Goal: Information Seeking & Learning: Learn about a topic

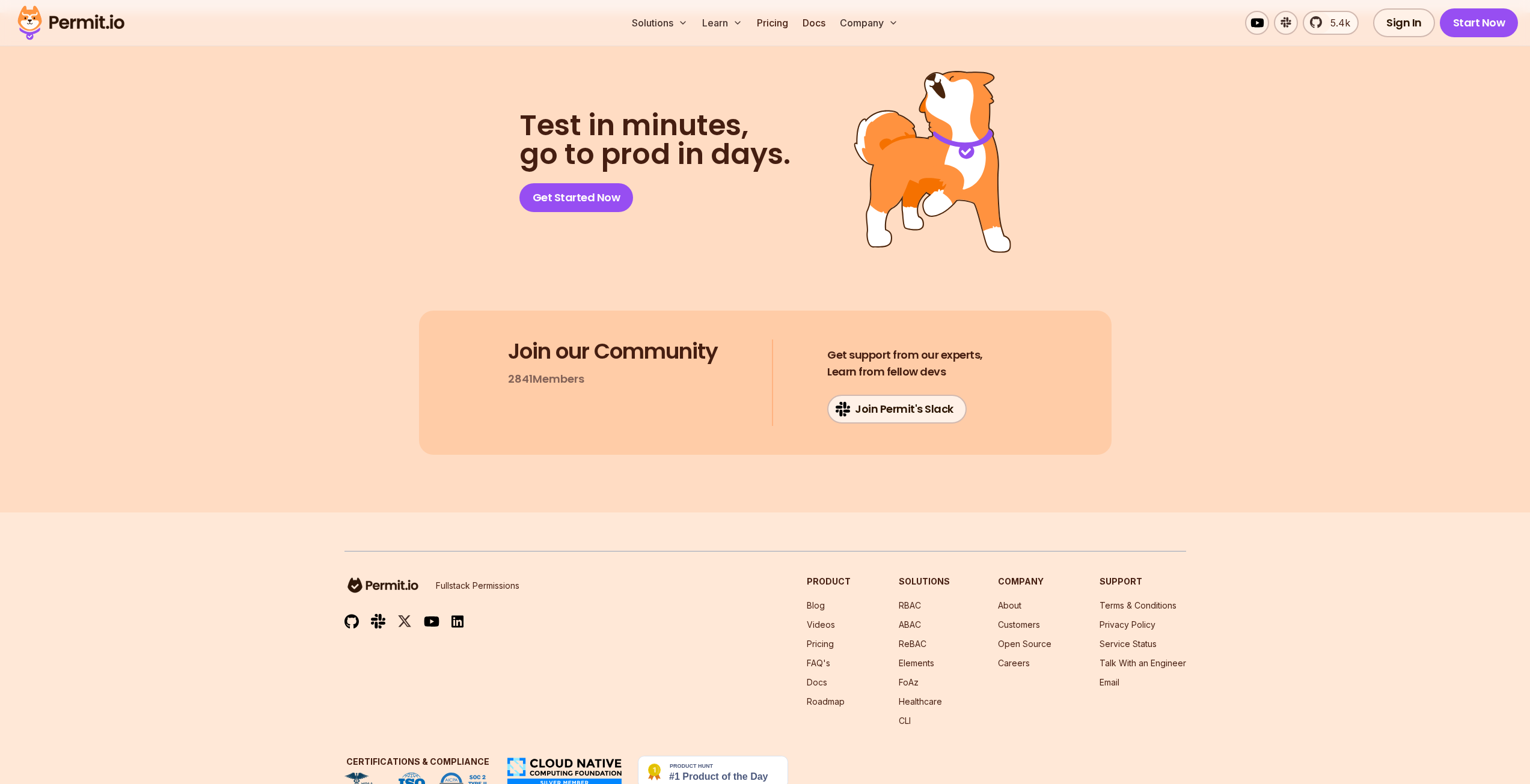
scroll to position [8402, 0]
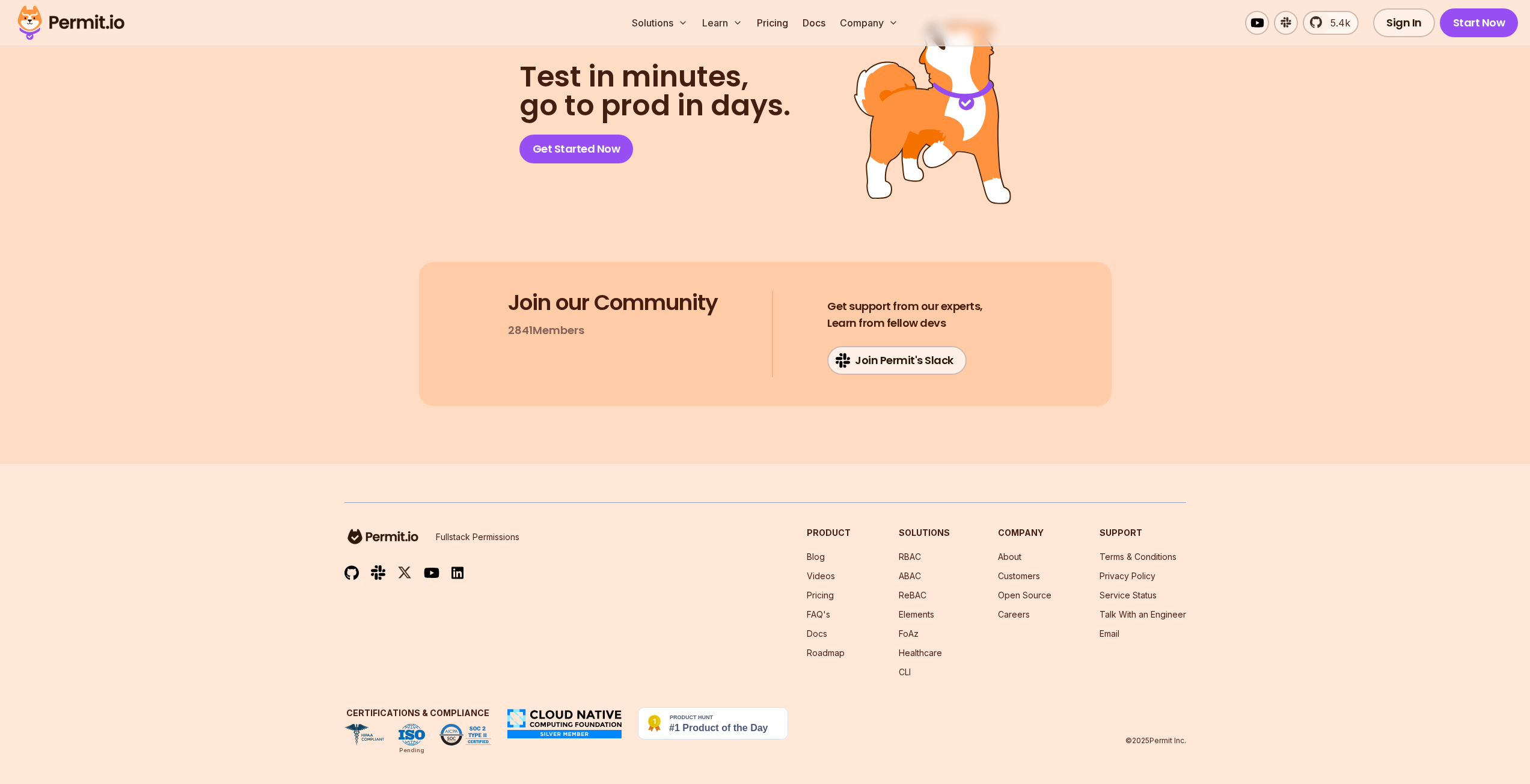
click at [409, 536] on img at bounding box center [383, 536] width 77 height 19
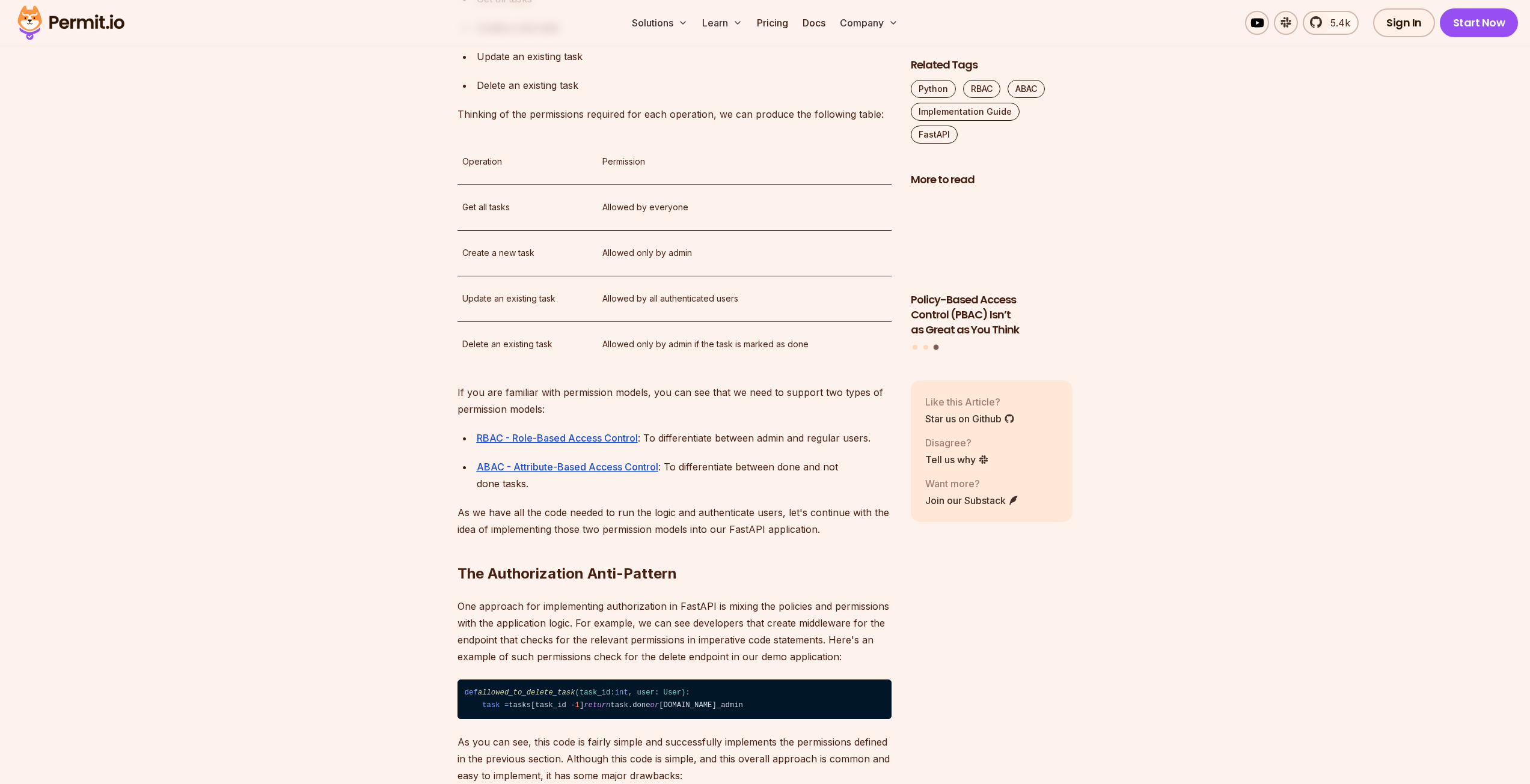
scroll to position [0, 0]
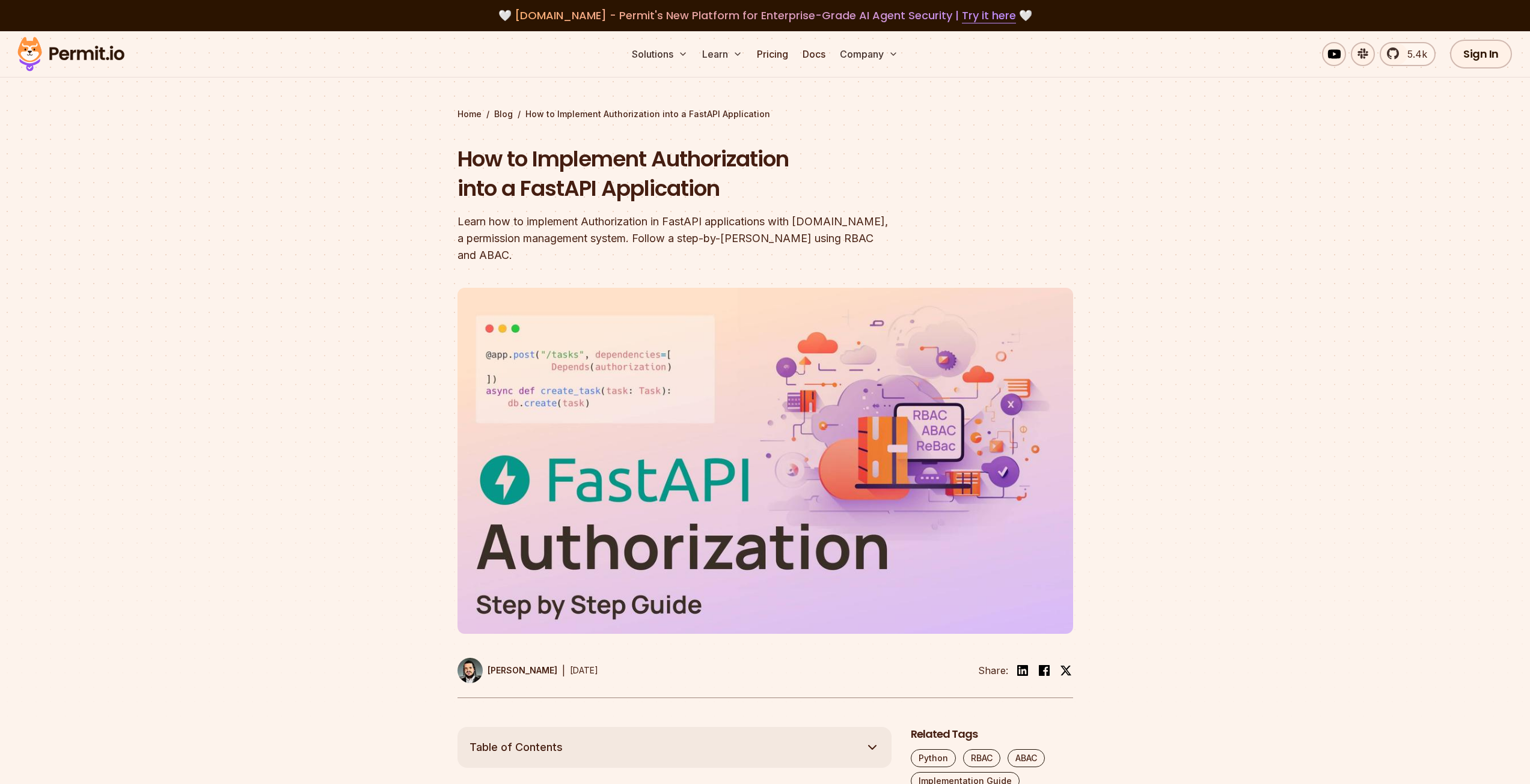
drag, startPoint x: 697, startPoint y: 658, endPoint x: 868, endPoint y: 246, distance: 446.1
click at [92, 56] on img at bounding box center [71, 54] width 118 height 41
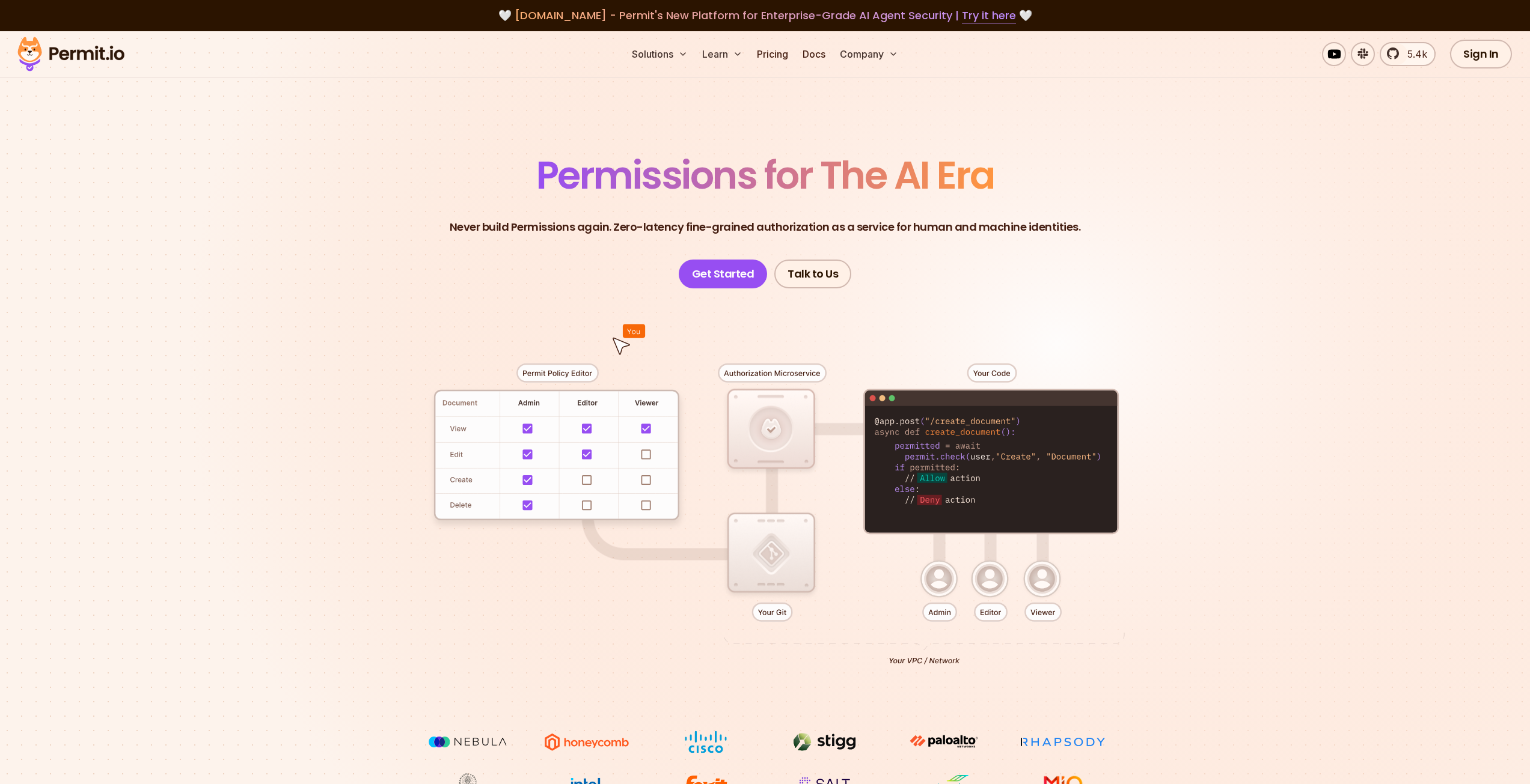
click at [739, 479] on div at bounding box center [766, 510] width 842 height 442
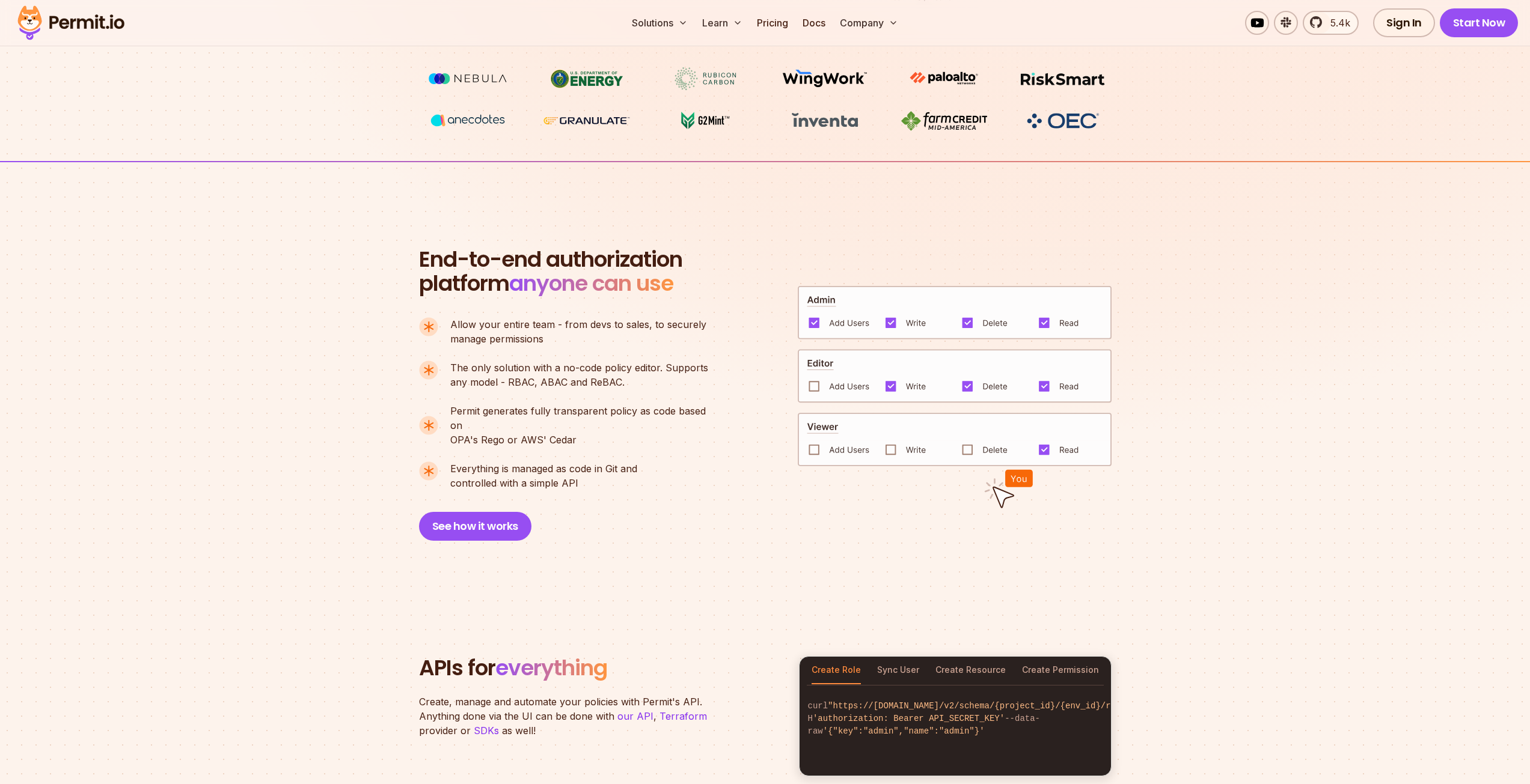
scroll to position [721, 0]
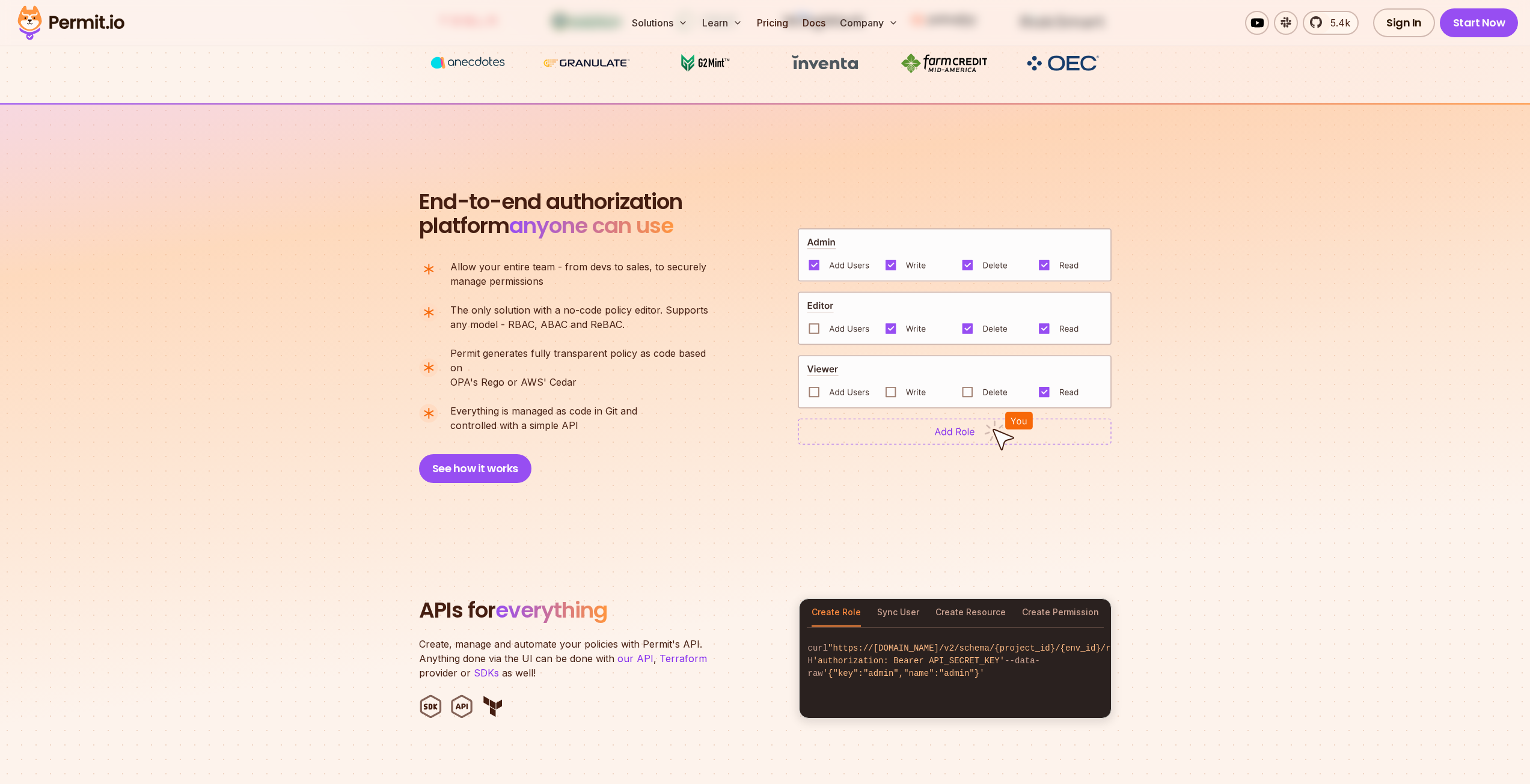
click at [966, 381] on img at bounding box center [955, 381] width 314 height 54
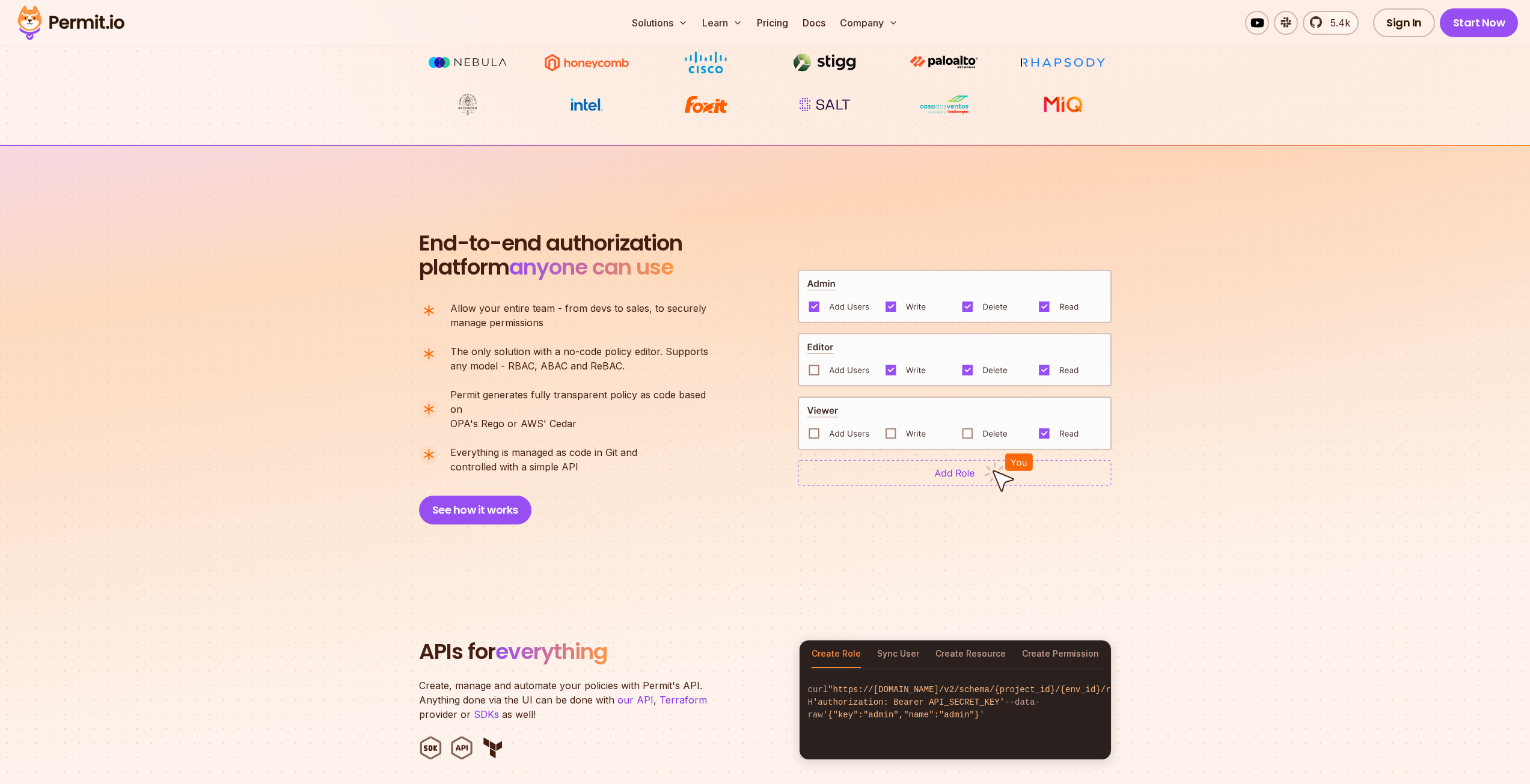
scroll to position [601, 0]
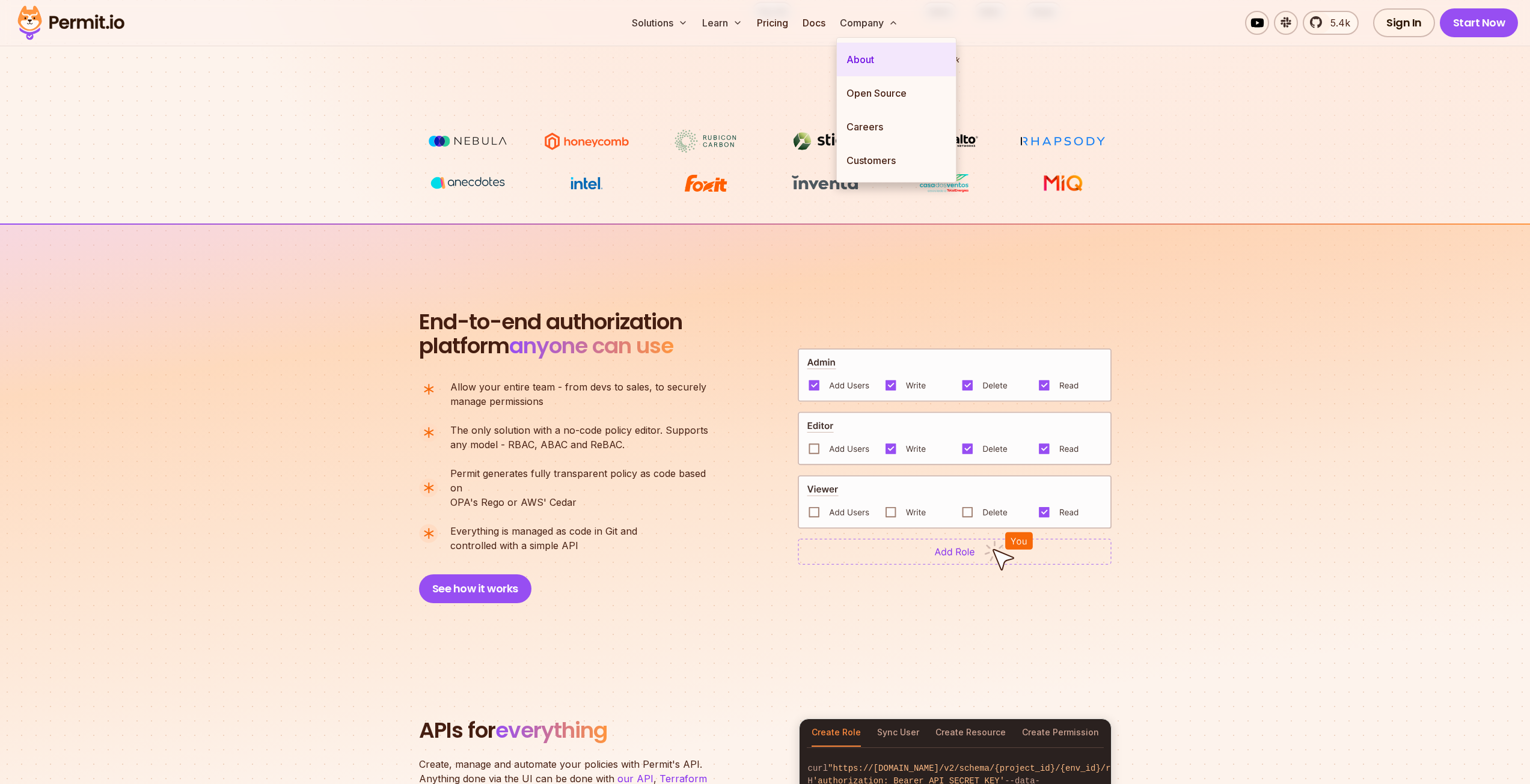
click at [883, 65] on link "About" at bounding box center [895, 59] width 119 height 33
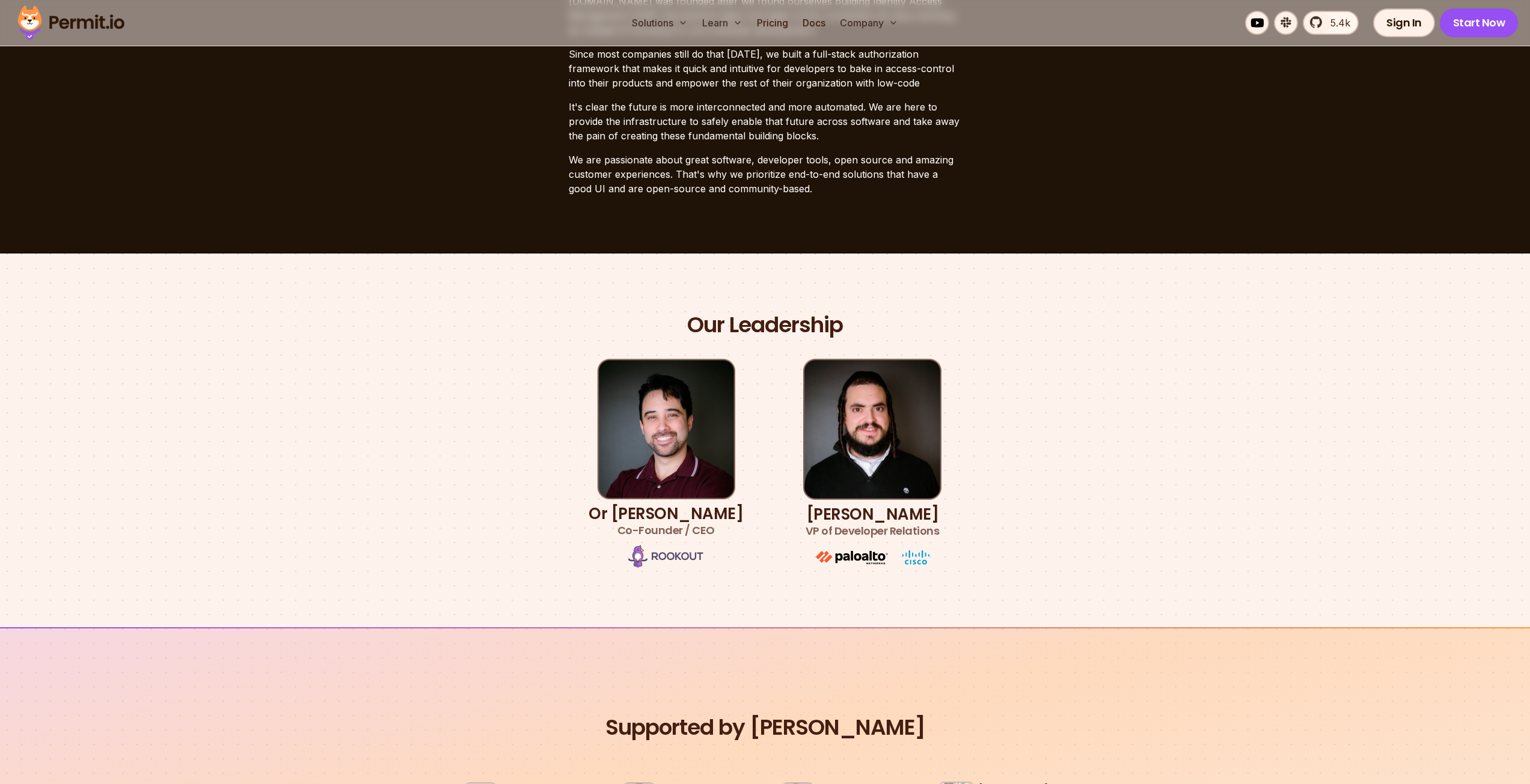
scroll to position [421, 0]
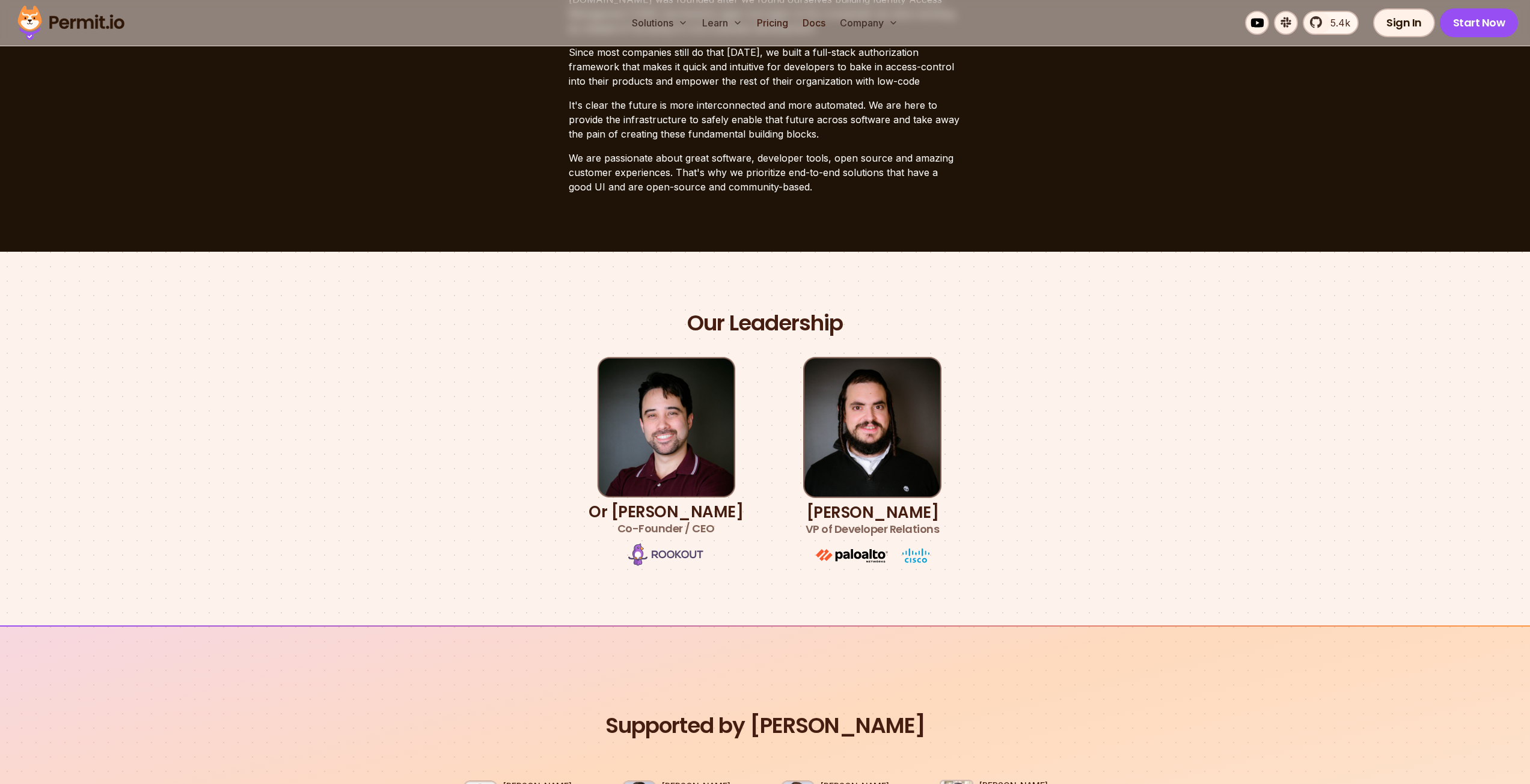
click at [681, 548] on img at bounding box center [666, 554] width 75 height 23
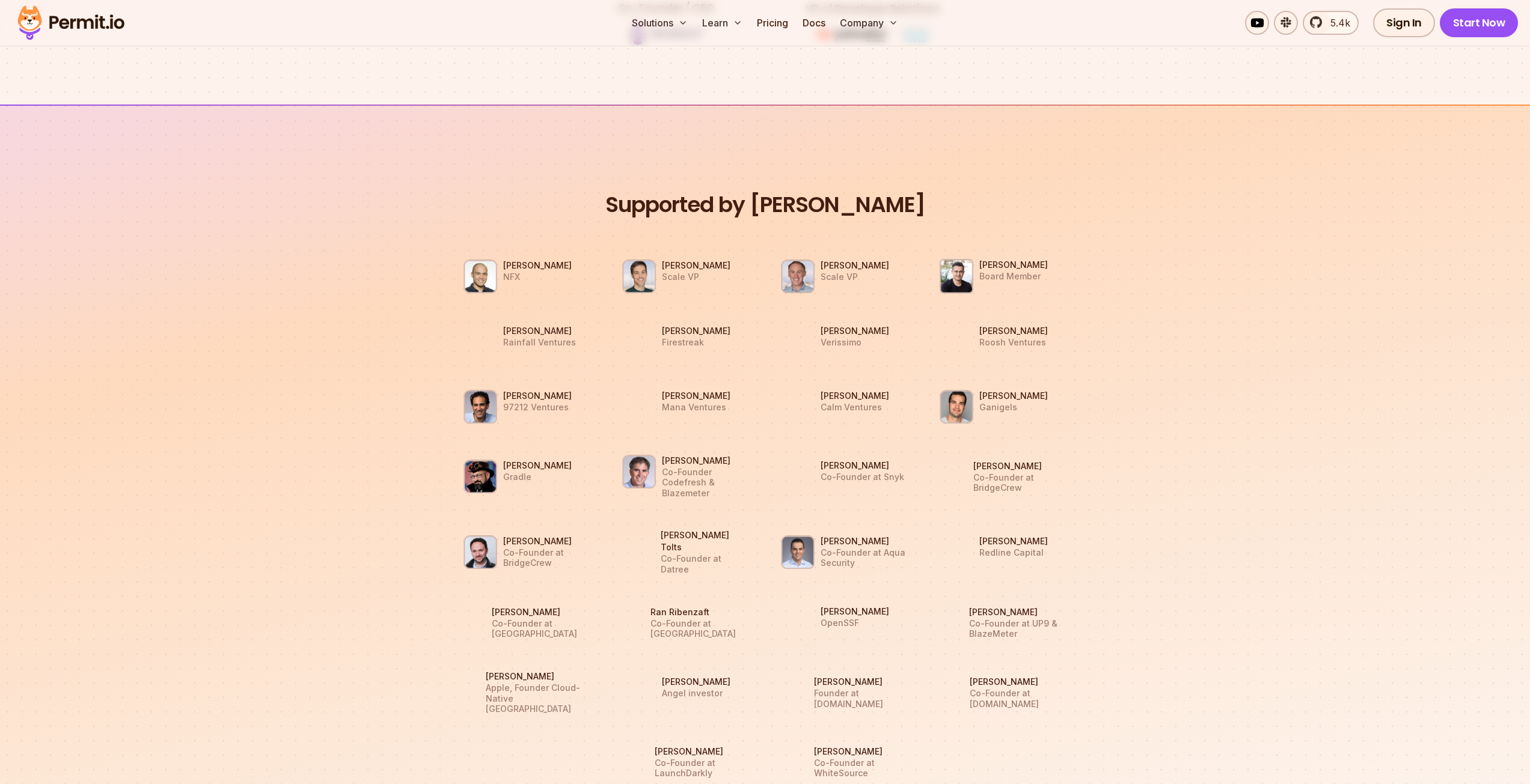
scroll to position [961, 0]
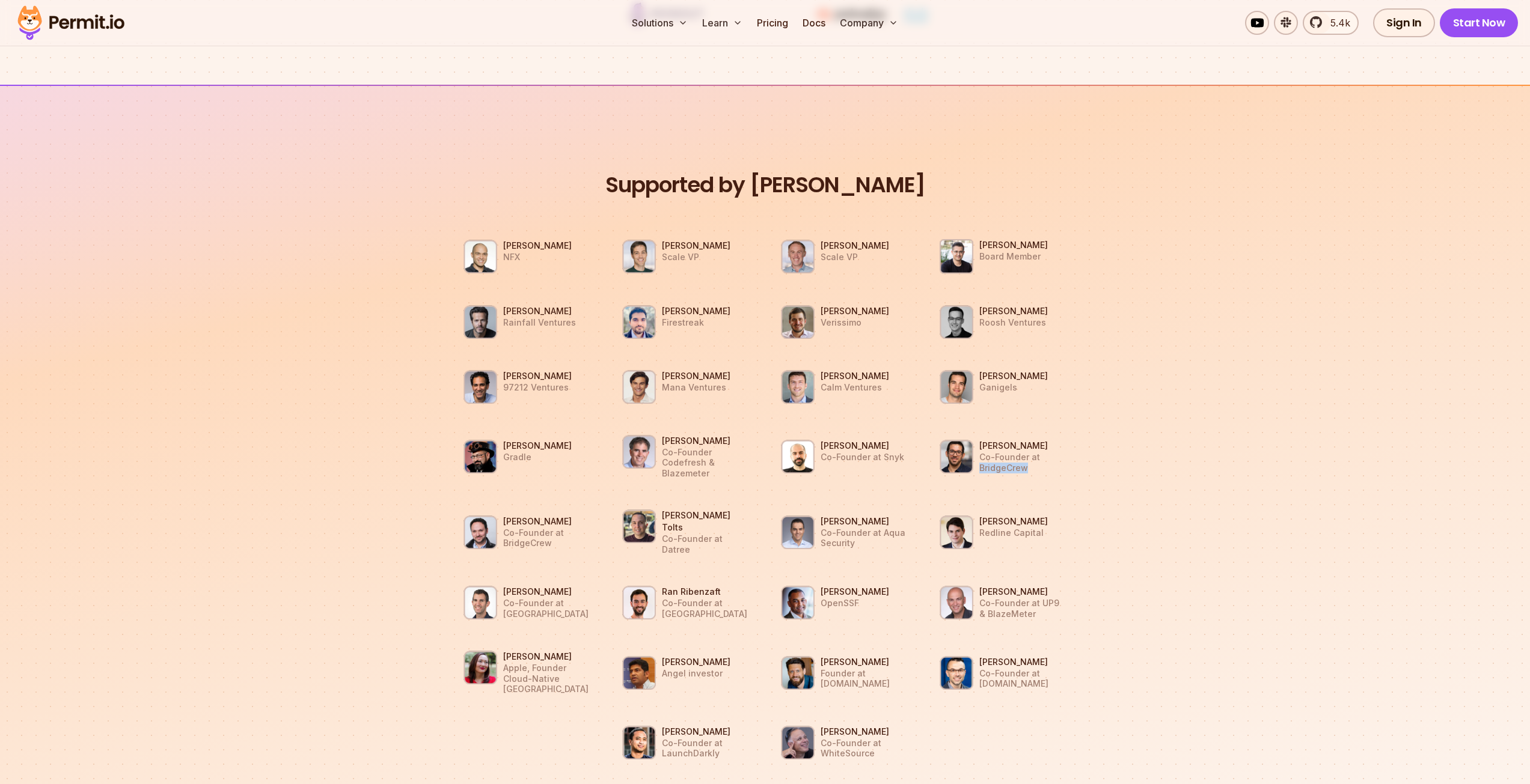
drag, startPoint x: 1028, startPoint y: 463, endPoint x: 982, endPoint y: 466, distance: 46.1
click at [982, 466] on p "Co-Founder at BridgeCrew" at bounding box center [1023, 462] width 88 height 21
click at [1007, 463] on p "Co-Founder at BridgeCrew" at bounding box center [1023, 462] width 88 height 21
drag, startPoint x: 1025, startPoint y: 463, endPoint x: 979, endPoint y: 467, distance: 46.2
click at [979, 467] on p "Co-Founder at BridgeCrew" at bounding box center [1023, 462] width 88 height 21
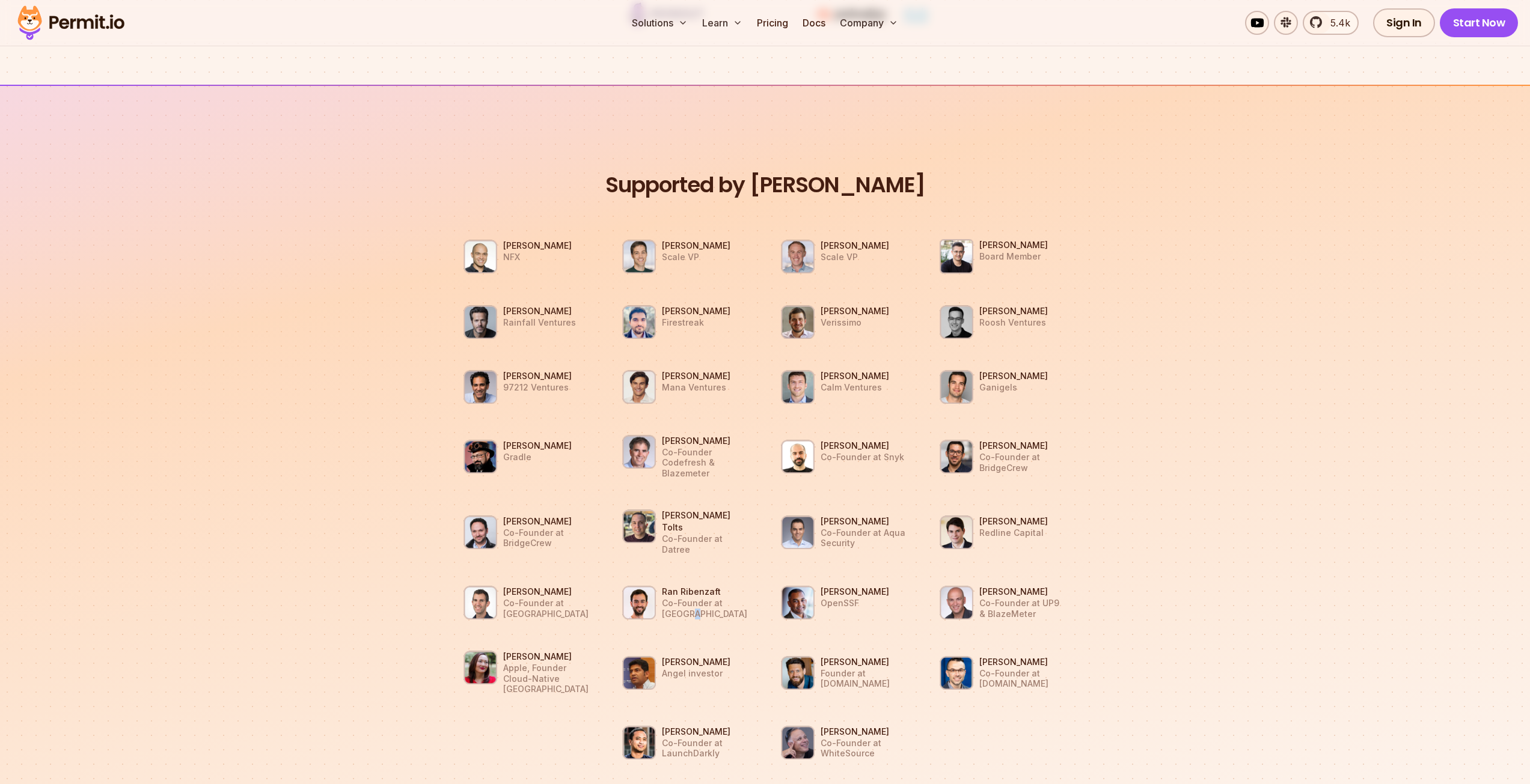
drag, startPoint x: 693, startPoint y: 601, endPoint x: 699, endPoint y: 597, distance: 7.2
click at [699, 597] on li "Ran Ribenzaft Co-Founder at [GEOGRAPHIC_DATA]" at bounding box center [686, 602] width 144 height 50
click at [699, 598] on p "Co-Founder at [GEOGRAPHIC_DATA]" at bounding box center [705, 608] width 88 height 21
drag, startPoint x: 704, startPoint y: 597, endPoint x: 661, endPoint y: 594, distance: 43.1
click at [661, 594] on li "Ran Ribenzaft Co-Founder at [GEOGRAPHIC_DATA]" at bounding box center [686, 602] width 144 height 50
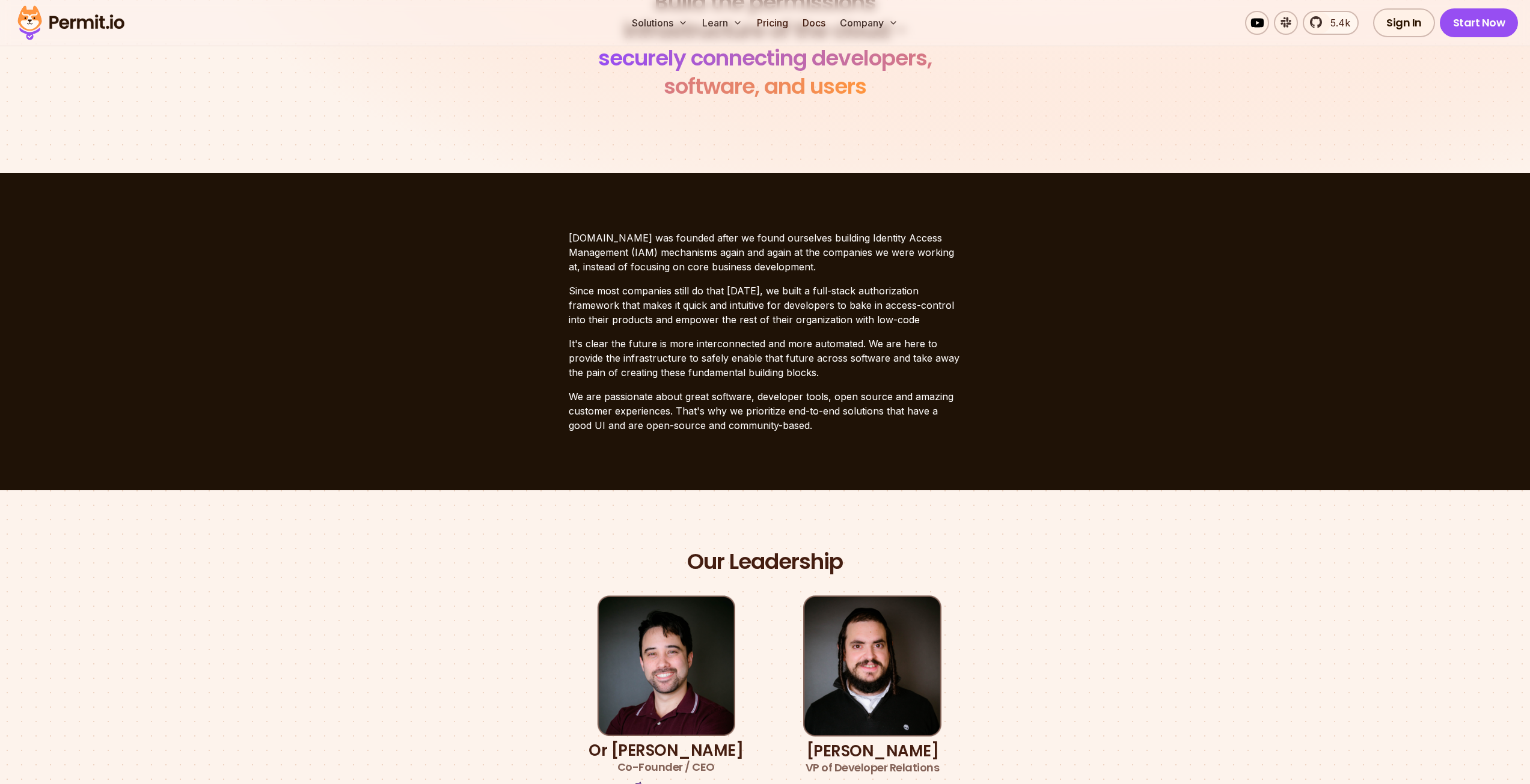
scroll to position [0, 0]
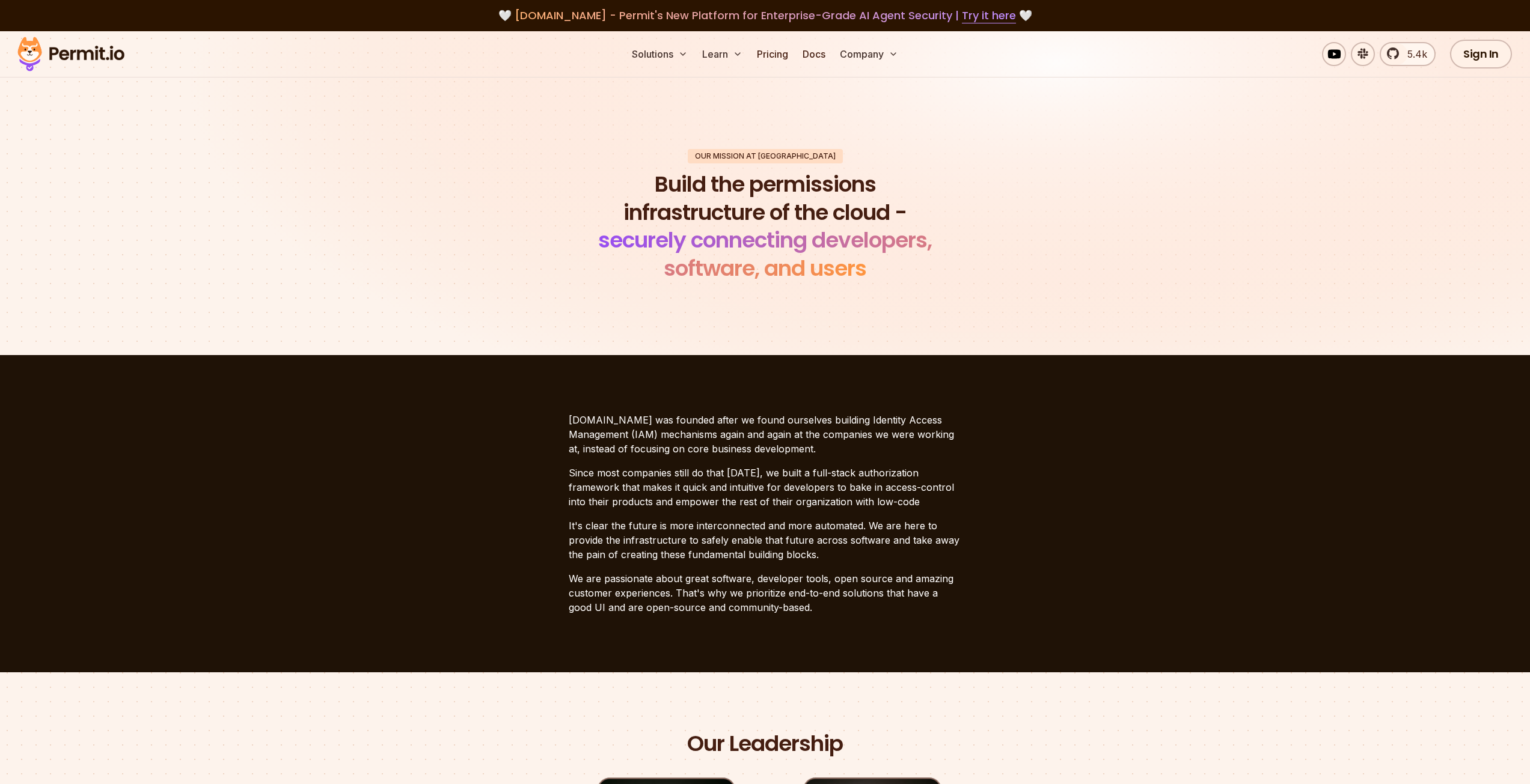
drag, startPoint x: 1031, startPoint y: 401, endPoint x: 1052, endPoint y: 182, distance: 220.0
click at [779, 58] on link "Pricing" at bounding box center [772, 54] width 41 height 24
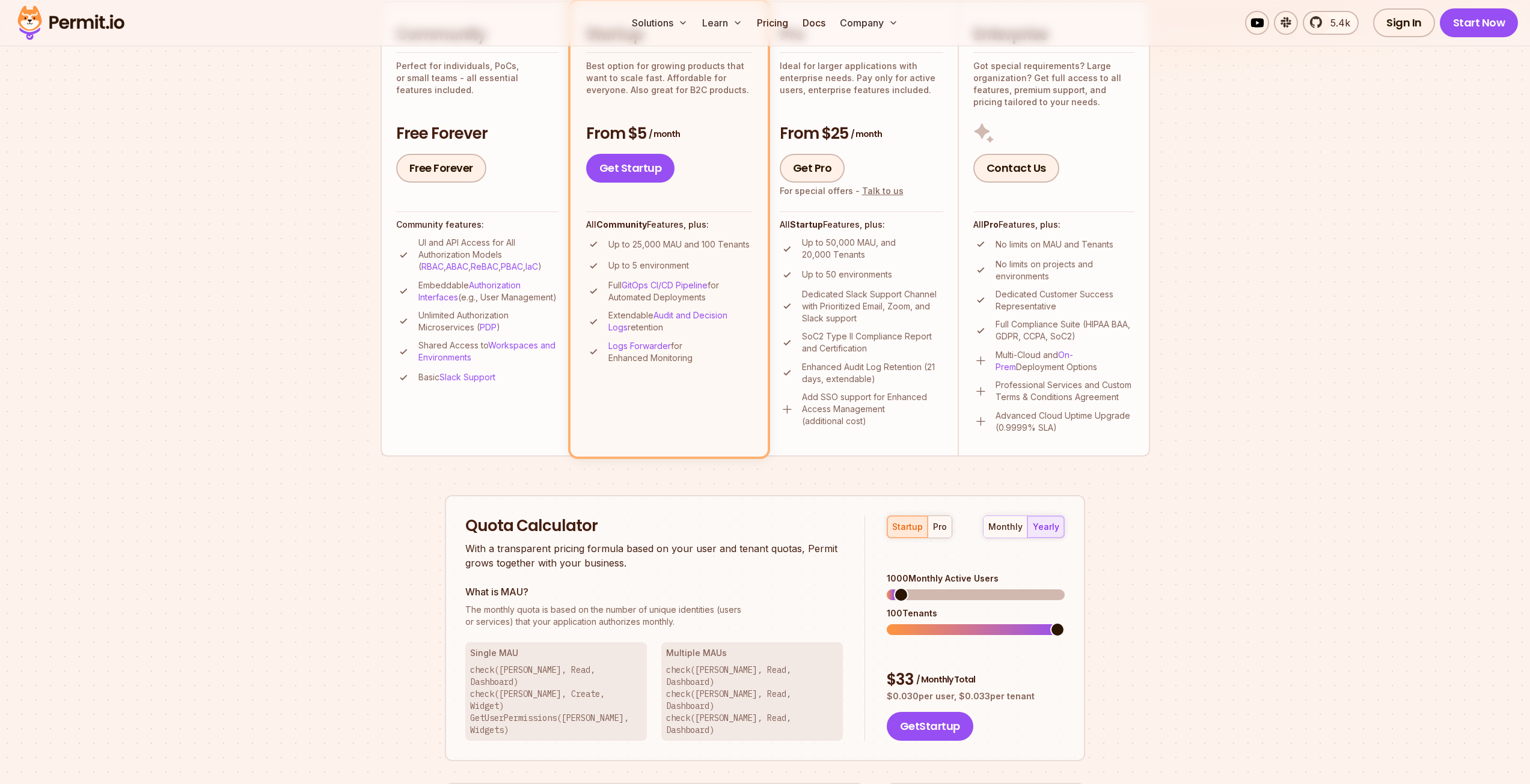
scroll to position [421, 0]
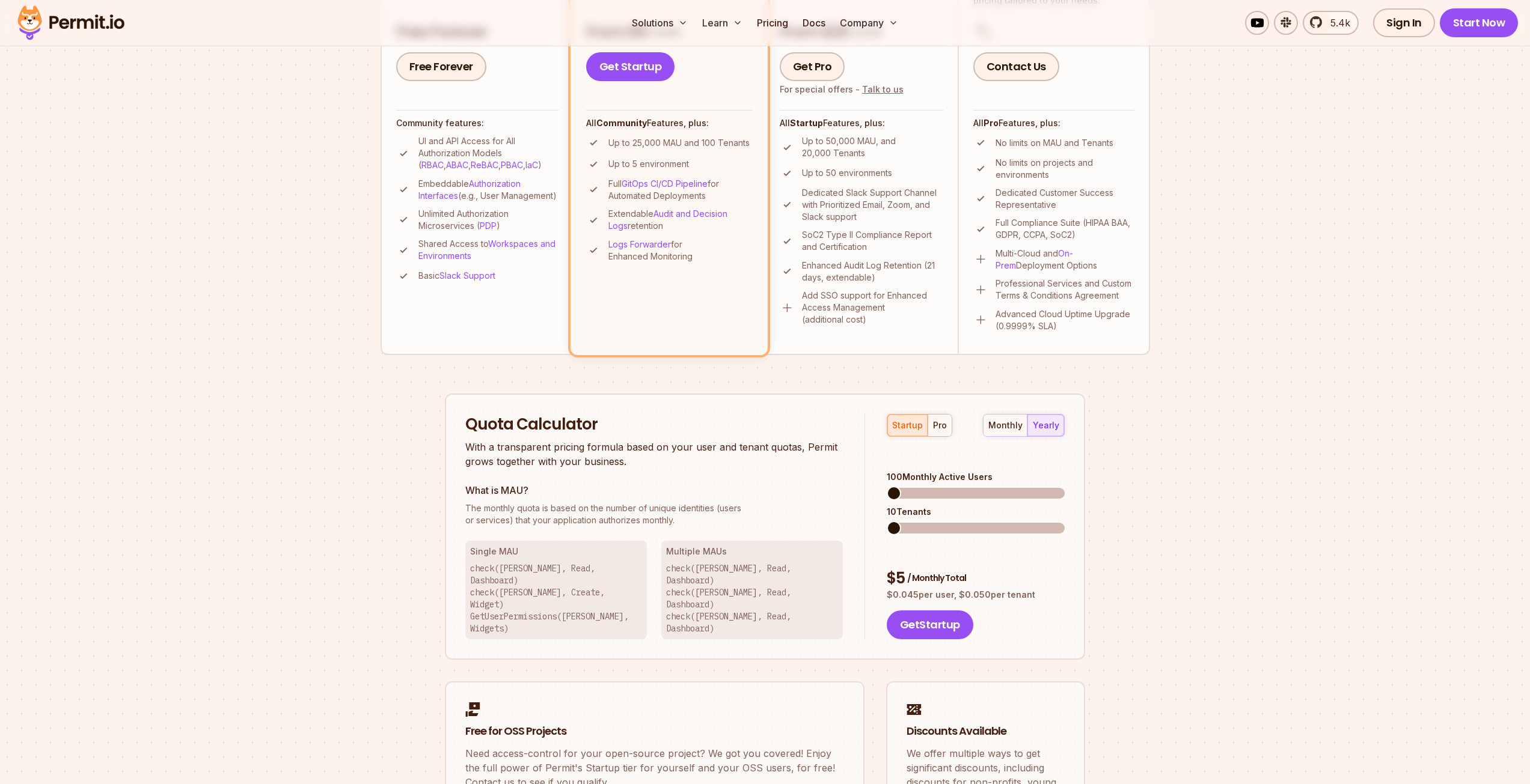
click at [887, 501] on span at bounding box center [894, 493] width 15 height 15
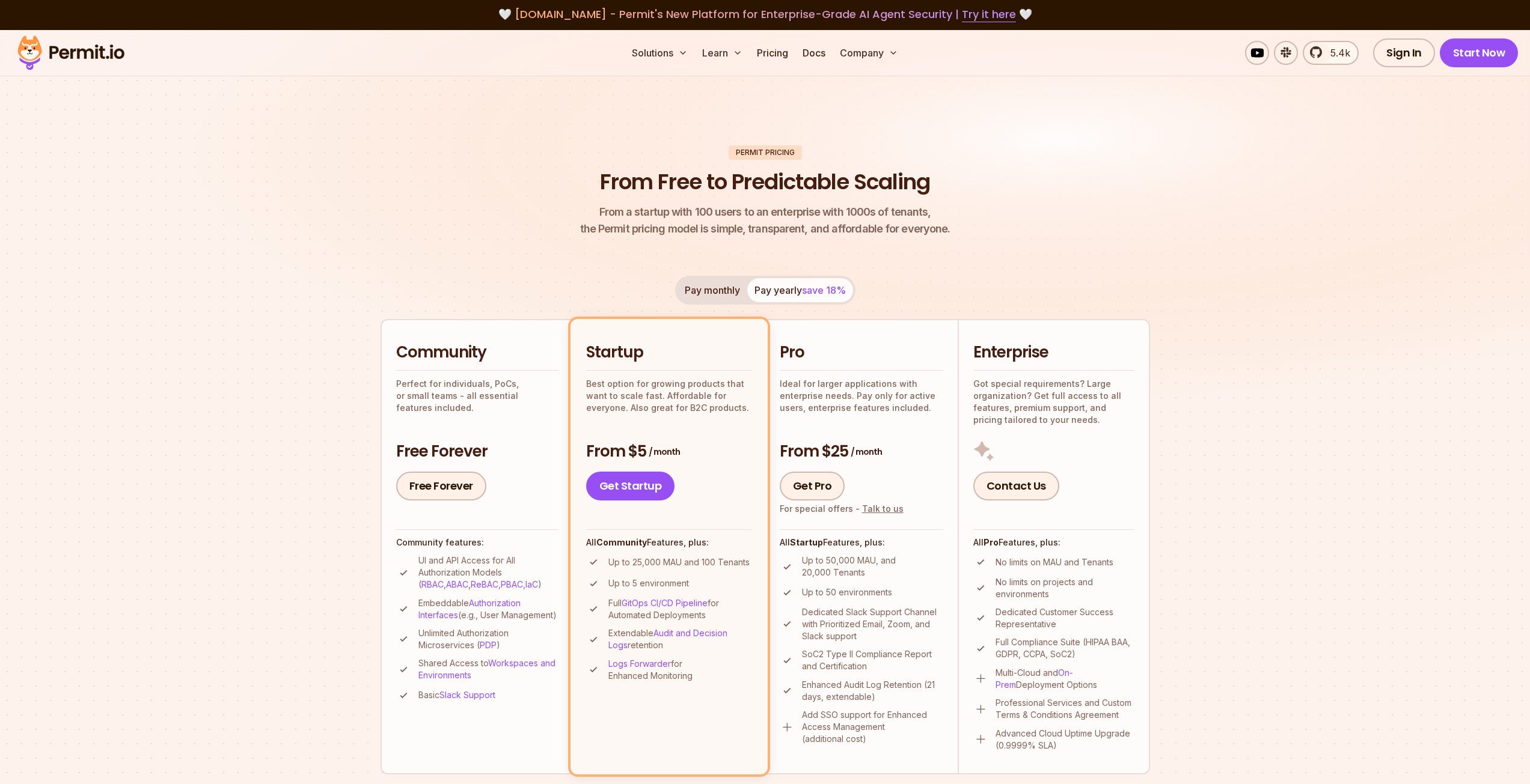
scroll to position [0, 0]
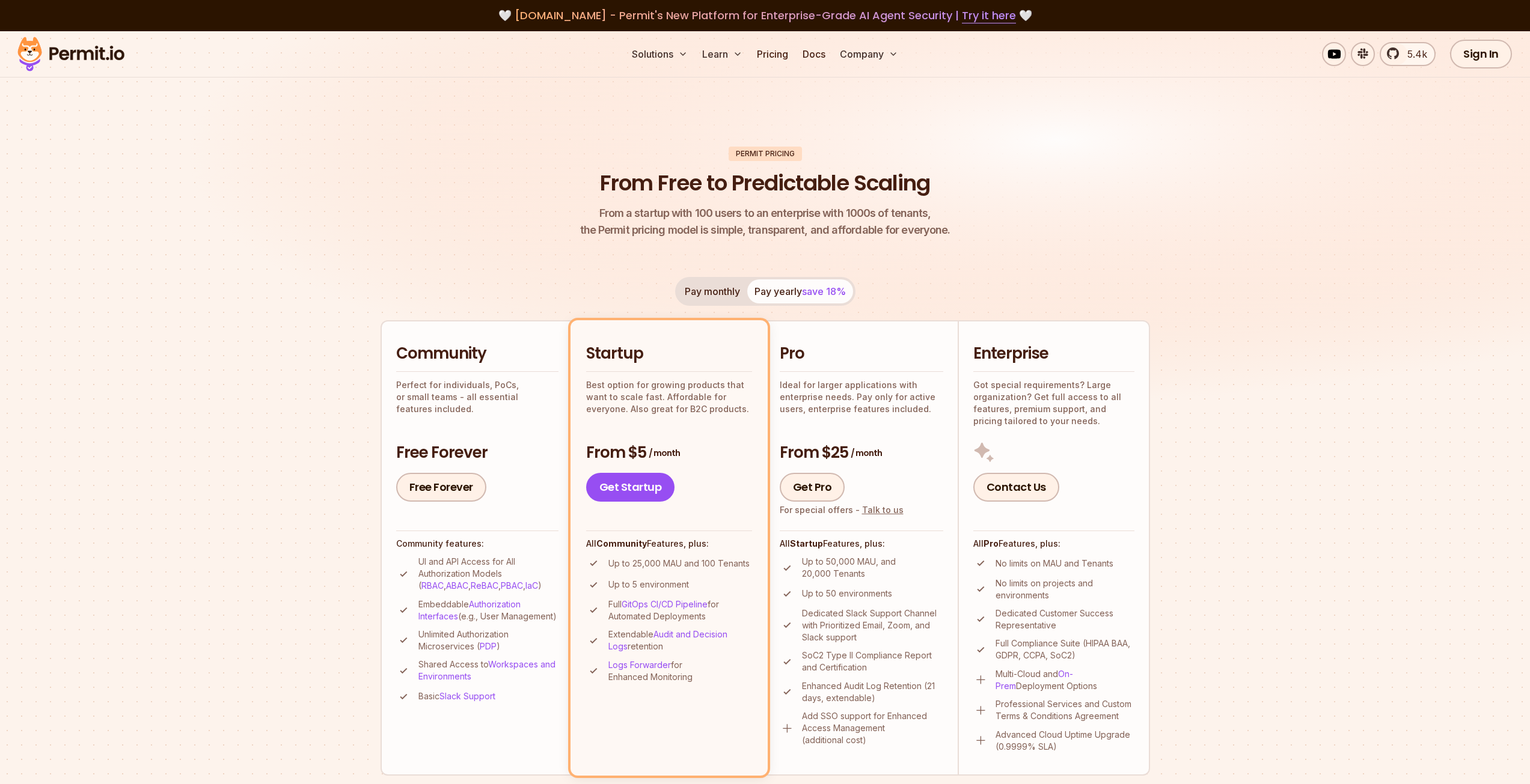
drag, startPoint x: 645, startPoint y: 602, endPoint x: 690, endPoint y: 384, distance: 222.6
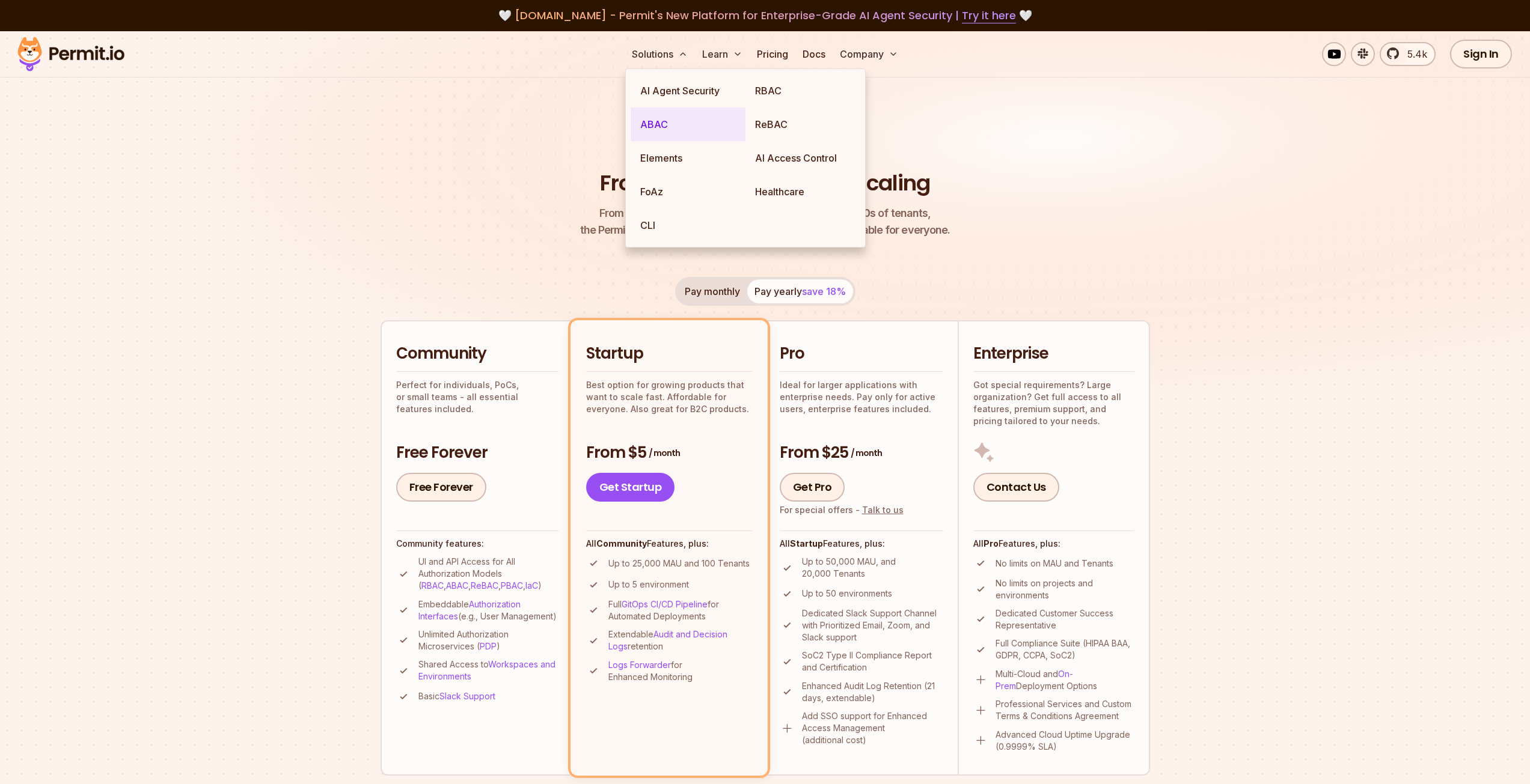
click at [701, 137] on link "ABAC" at bounding box center [688, 124] width 115 height 33
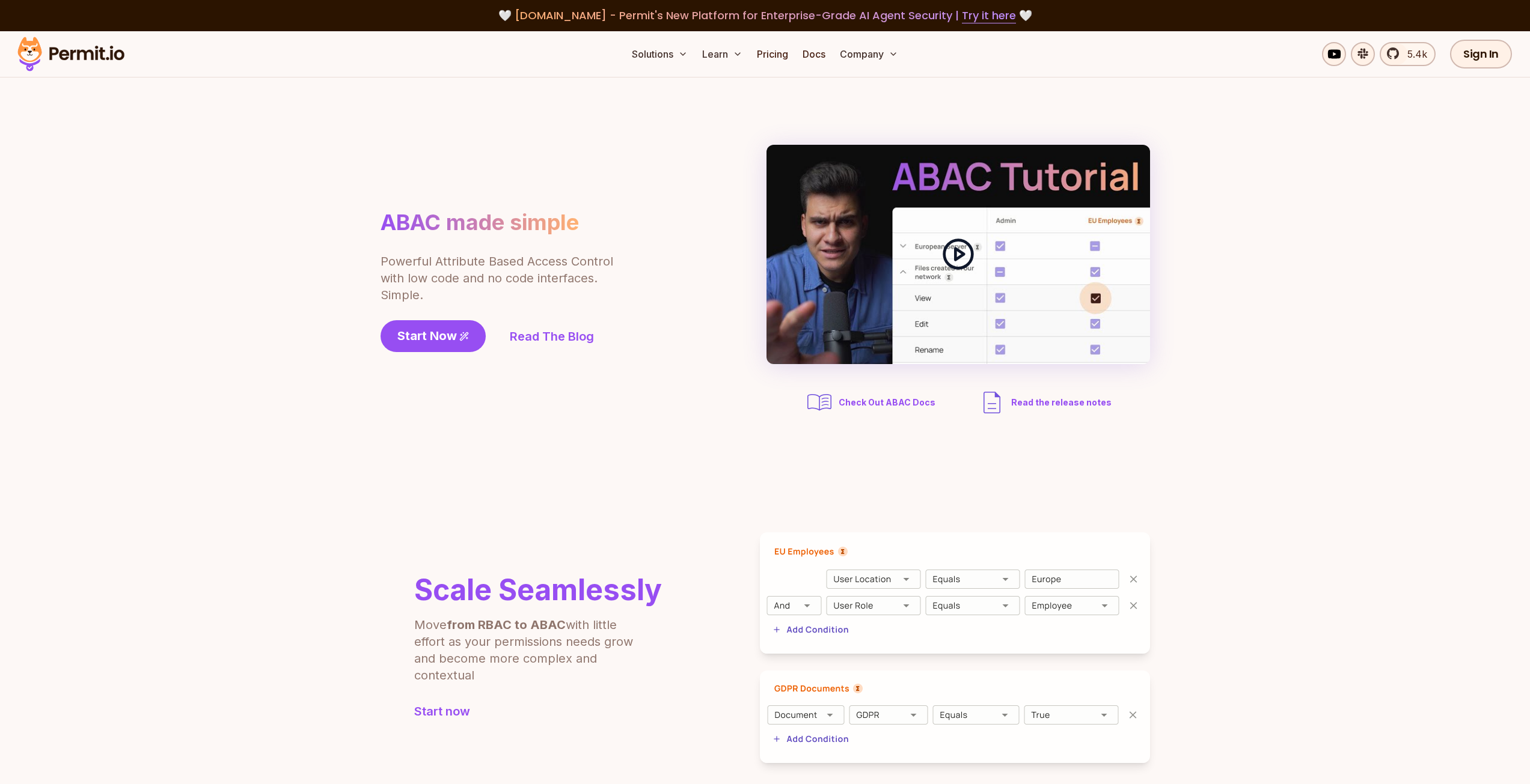
drag, startPoint x: 922, startPoint y: 470, endPoint x: 975, endPoint y: 290, distance: 187.6
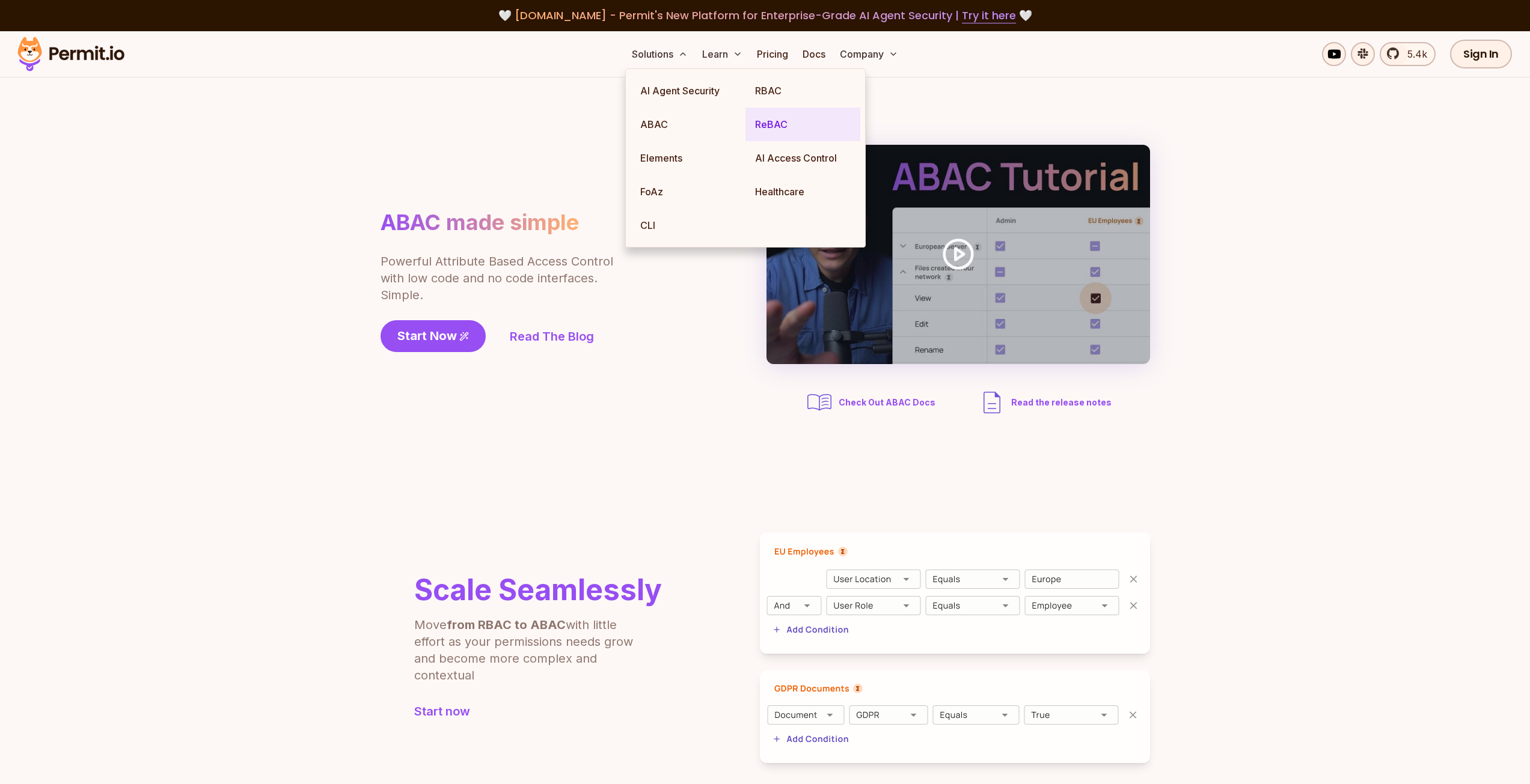
click at [791, 119] on link "ReBAC" at bounding box center [803, 124] width 115 height 33
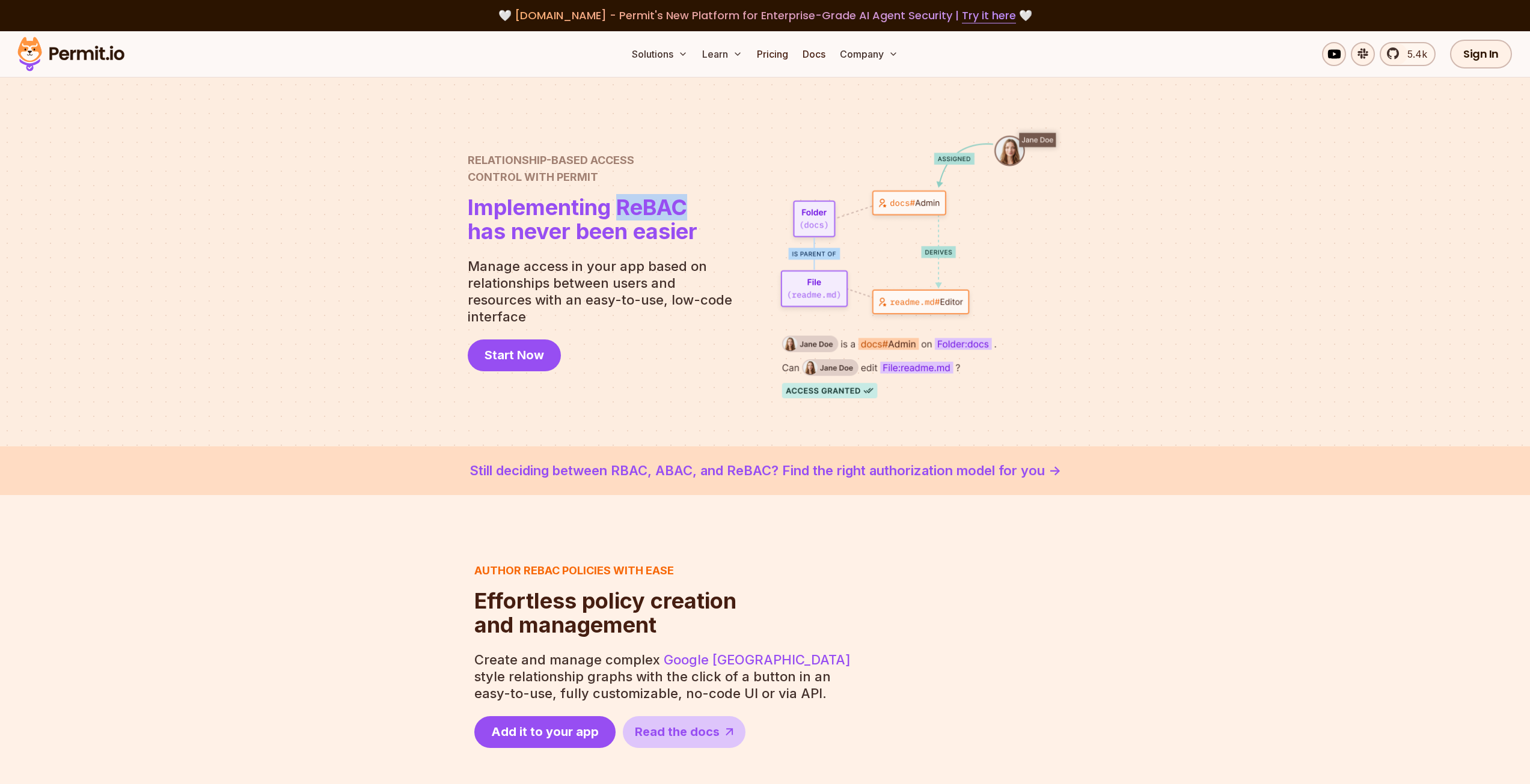
drag, startPoint x: 692, startPoint y: 216, endPoint x: 621, endPoint y: 204, distance: 72.0
click at [621, 204] on span "Implementing ReBAC" at bounding box center [582, 207] width 230 height 24
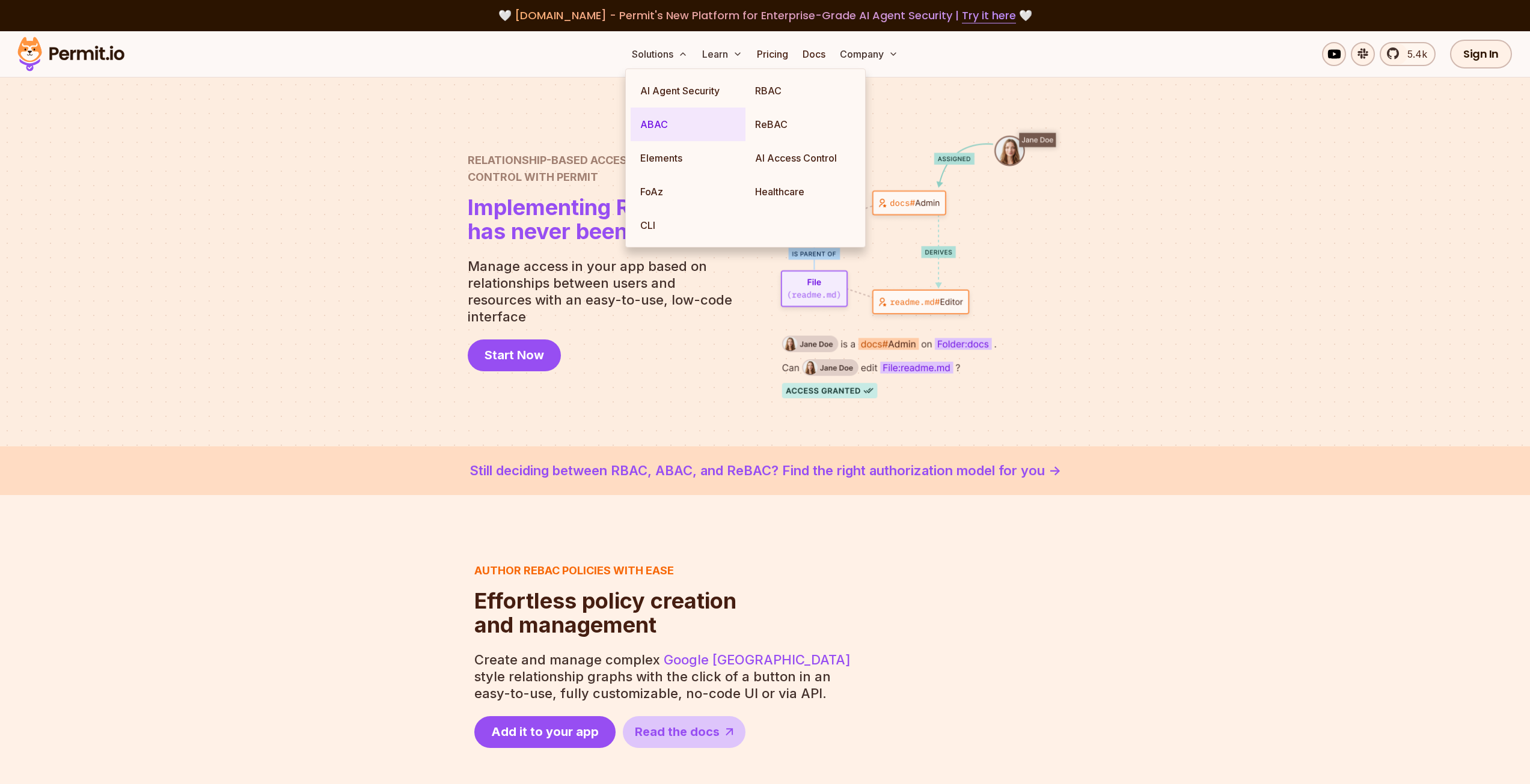
click at [685, 127] on link "ABAC" at bounding box center [688, 124] width 115 height 33
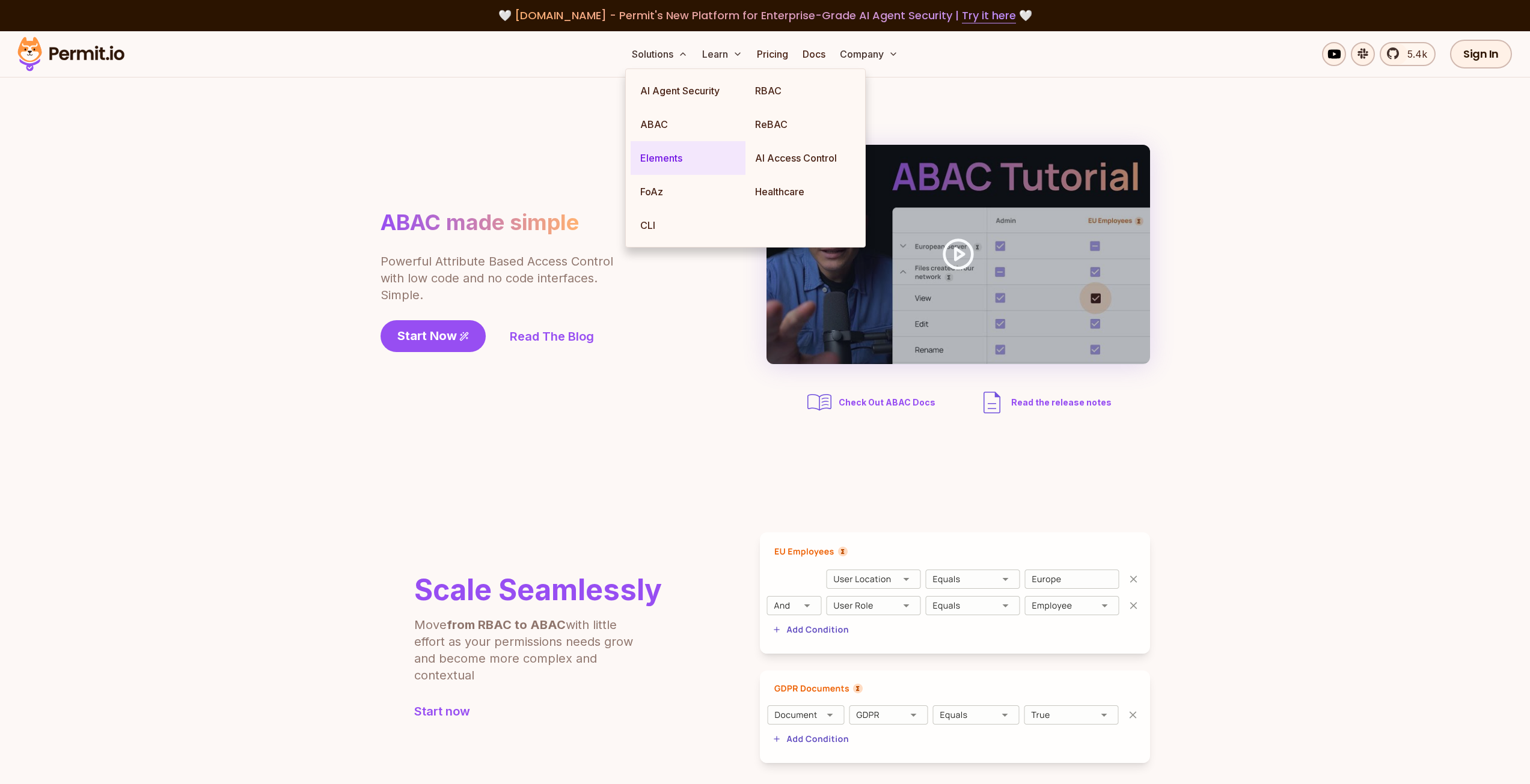
click at [680, 166] on link "Elements" at bounding box center [688, 158] width 115 height 33
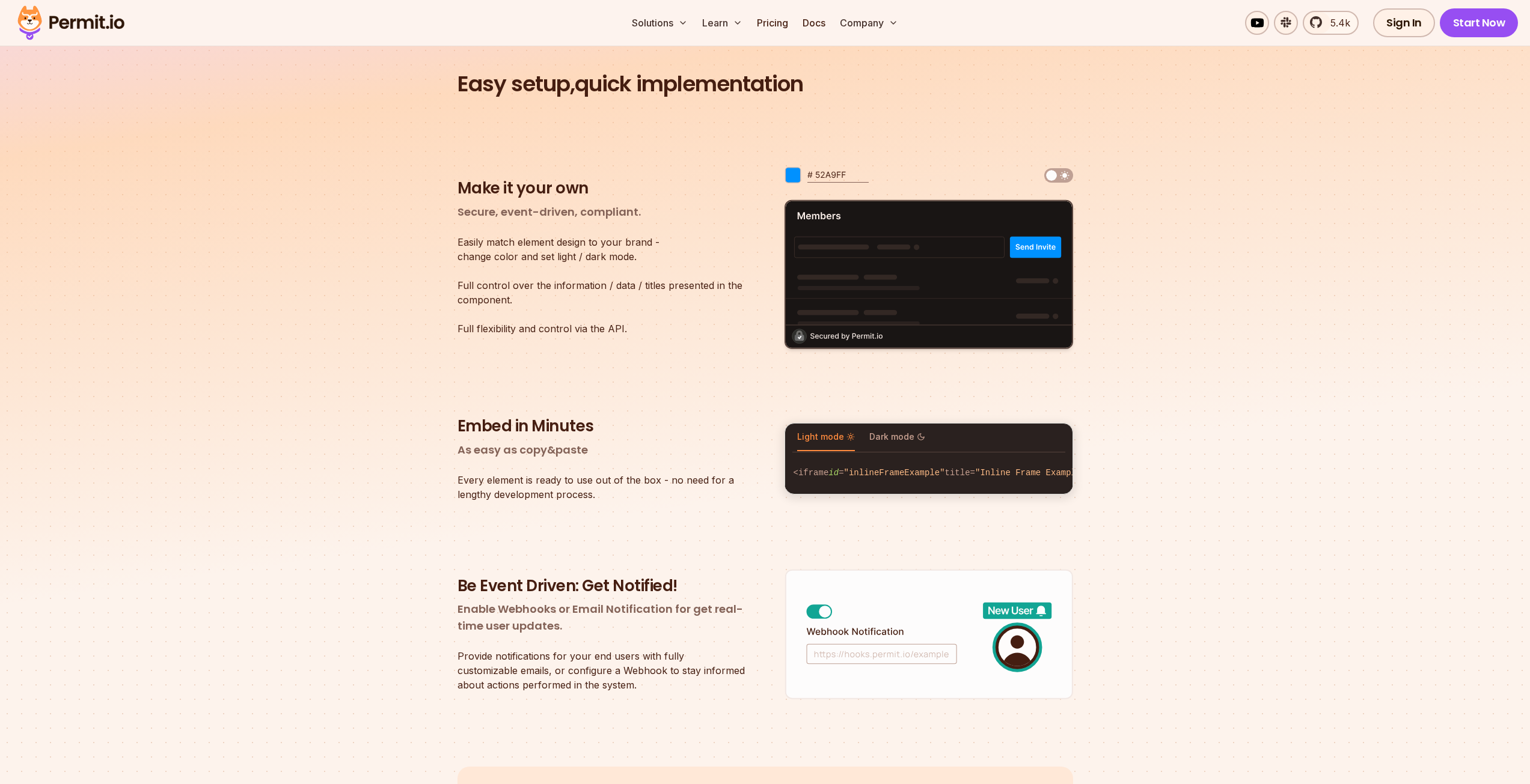
scroll to position [1743, 0]
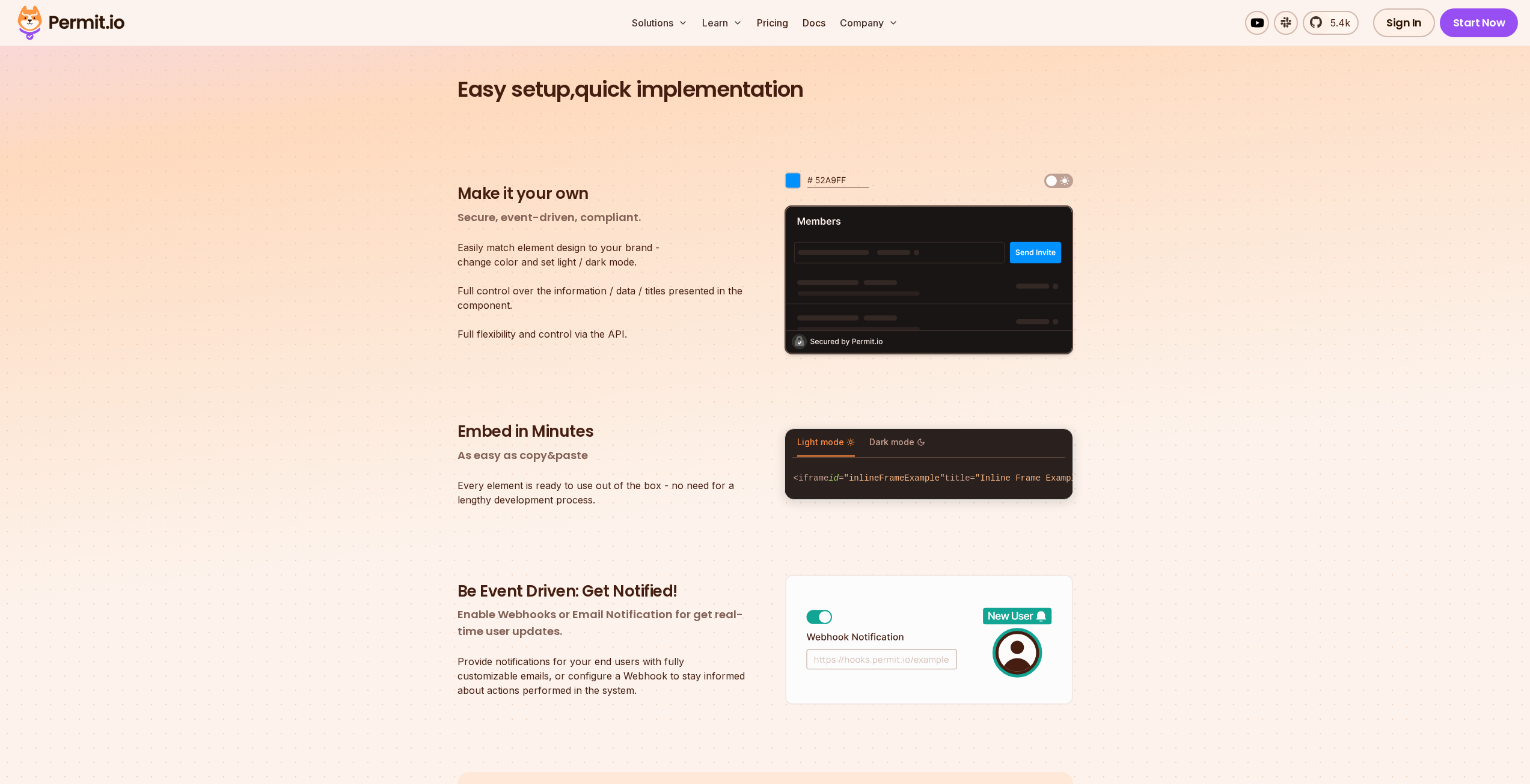
click at [1060, 182] on div at bounding box center [1058, 181] width 29 height 15
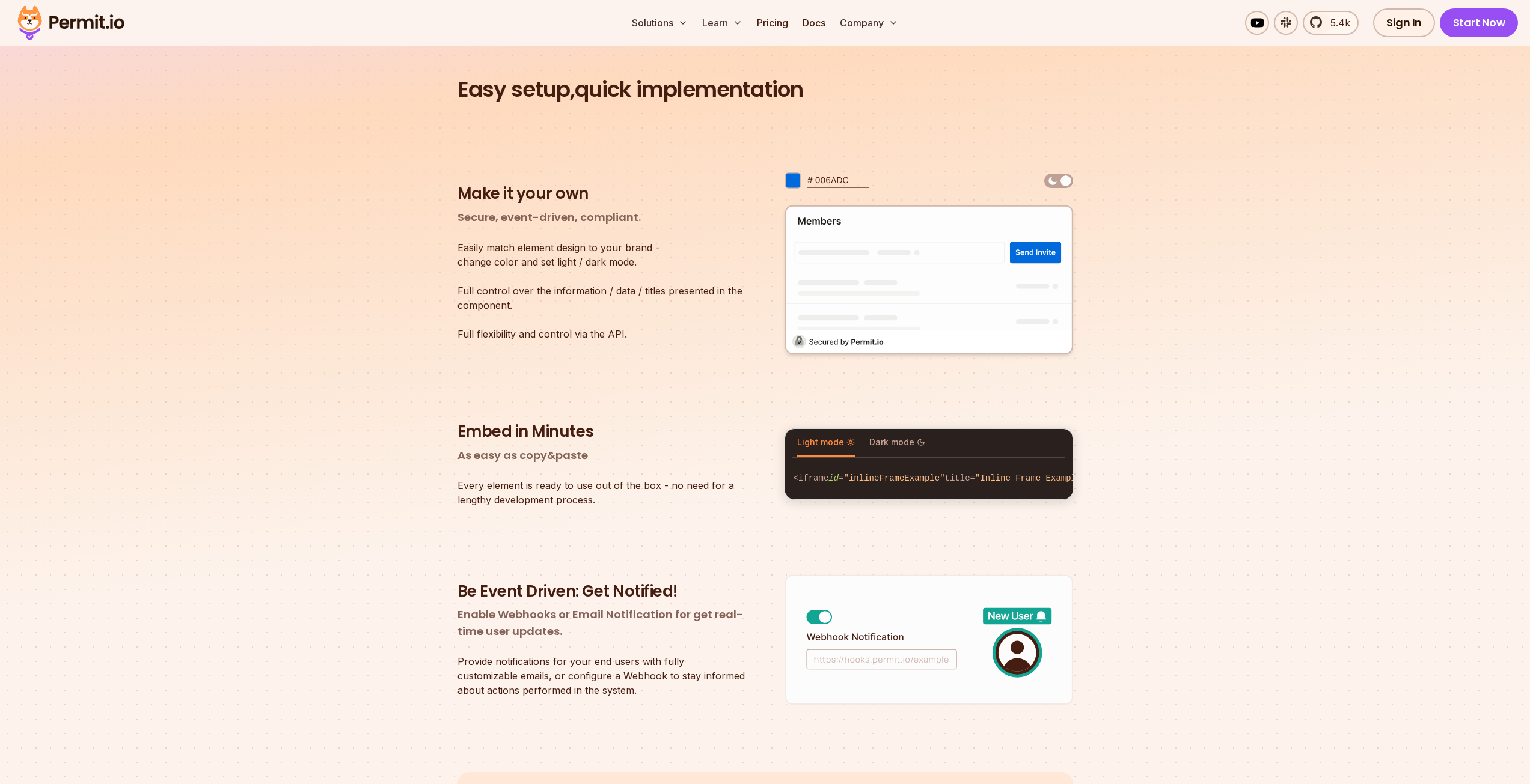
click at [1060, 182] on img at bounding box center [1066, 181] width 15 height 15
click at [1066, 181] on img at bounding box center [1066, 181] width 15 height 15
click at [1068, 179] on img at bounding box center [1066, 181] width 15 height 15
click at [1059, 182] on img at bounding box center [1066, 181] width 15 height 15
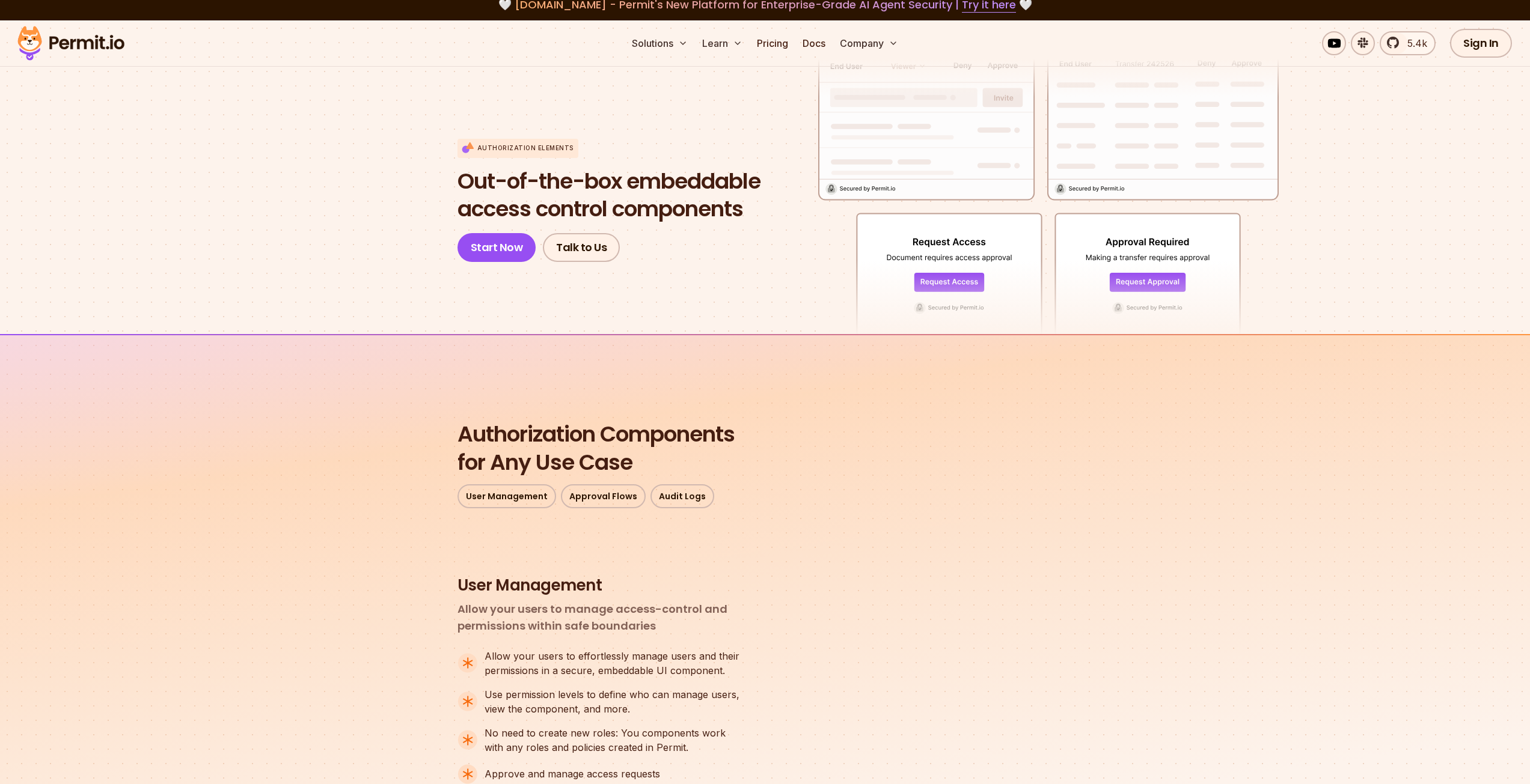
scroll to position [0, 0]
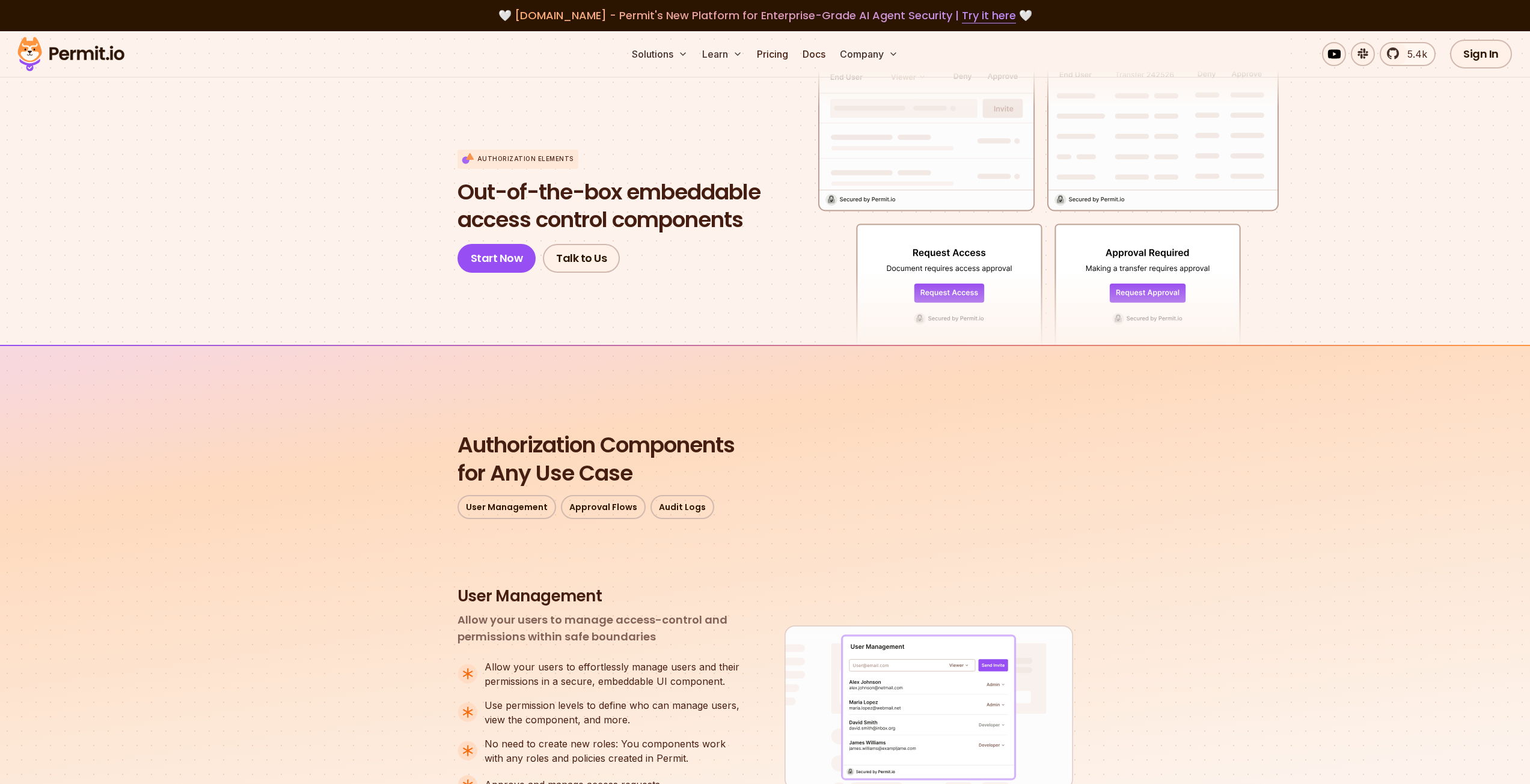
drag, startPoint x: 1185, startPoint y: 309, endPoint x: 1286, endPoint y: 123, distance: 211.7
drag, startPoint x: 1234, startPoint y: 534, endPoint x: 1243, endPoint y: 175, distance: 359.1
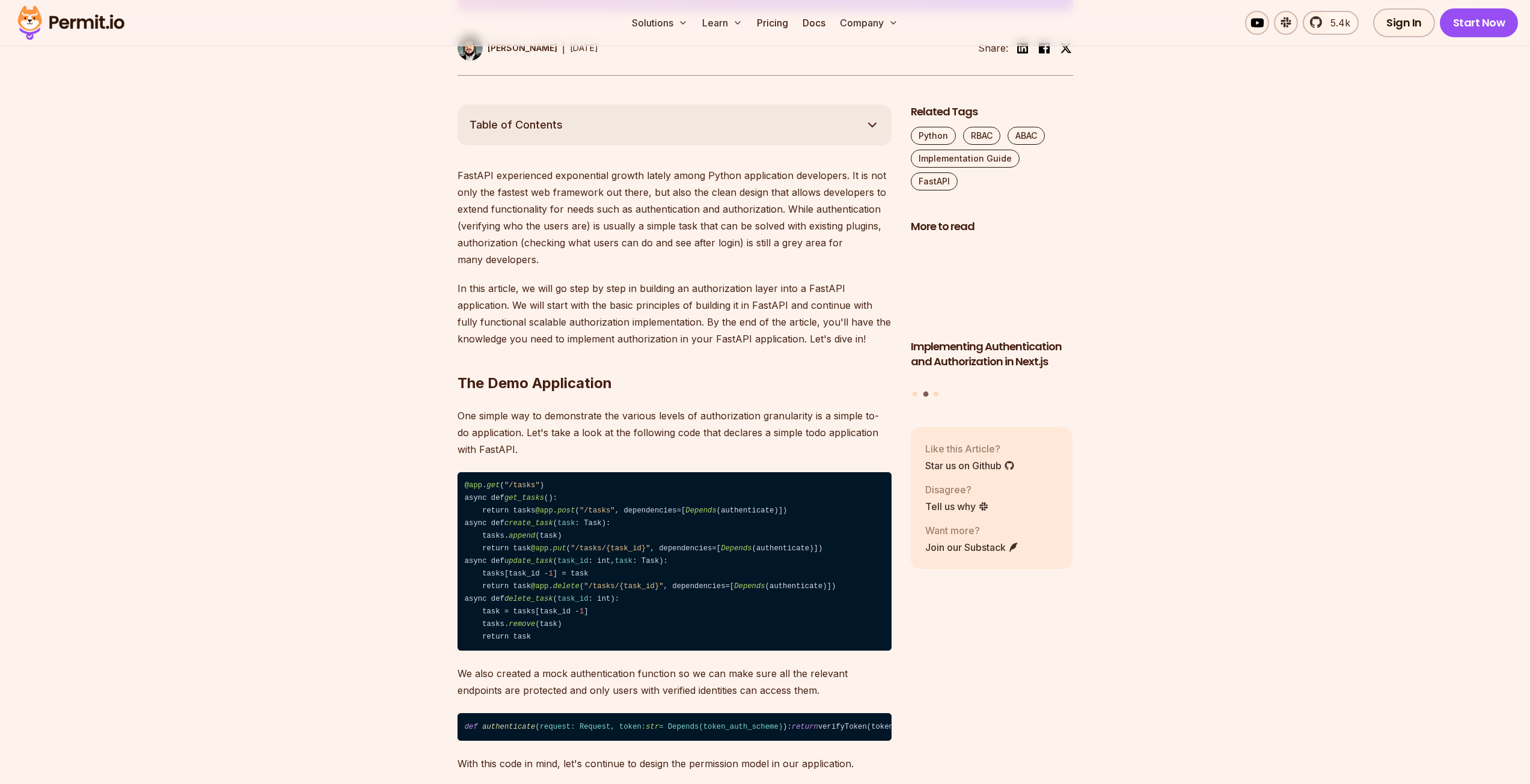
scroll to position [661, 0]
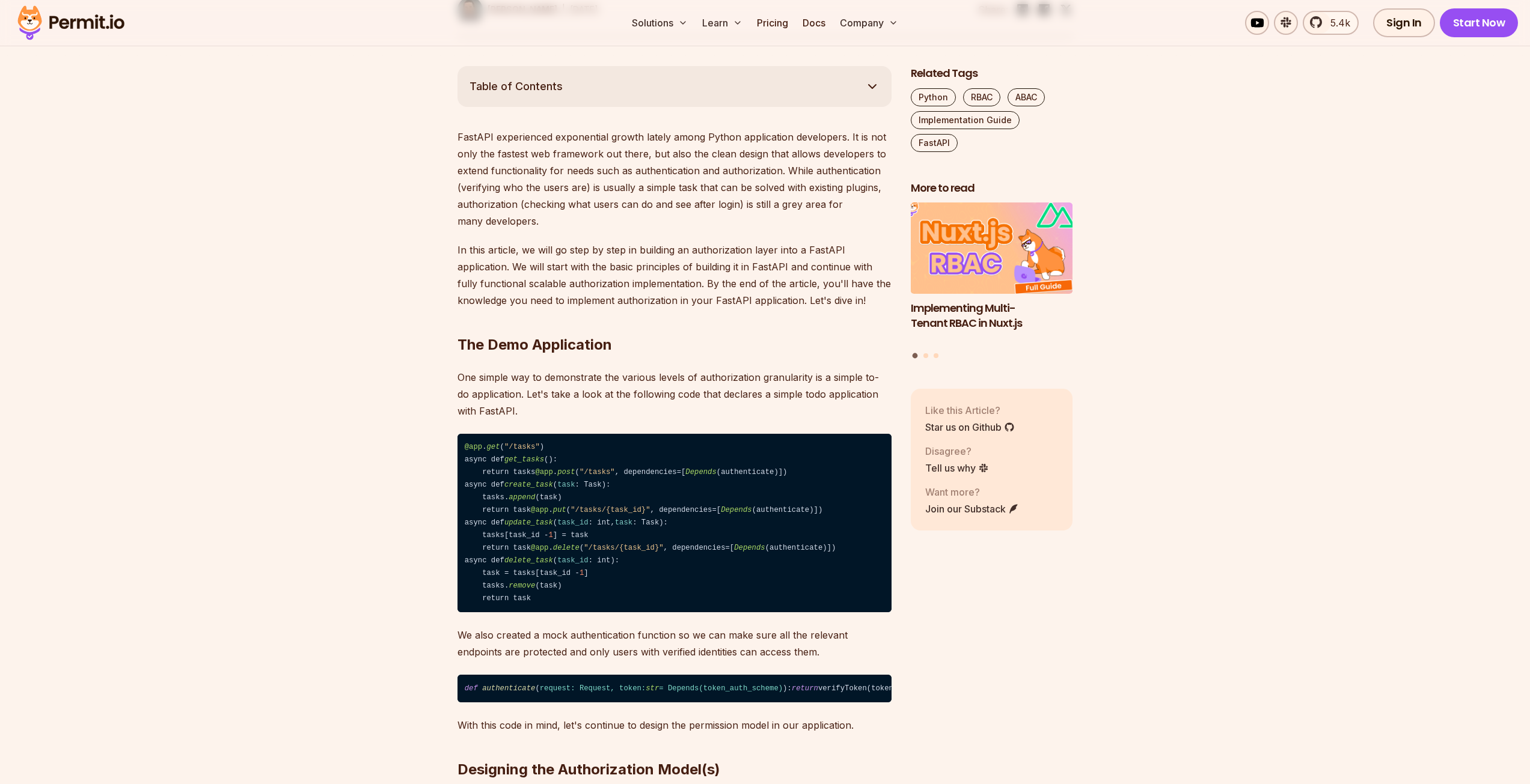
click at [982, 301] on h3 "Implementing Multi-Tenant RBAC in Nuxt.js" at bounding box center [992, 316] width 162 height 30
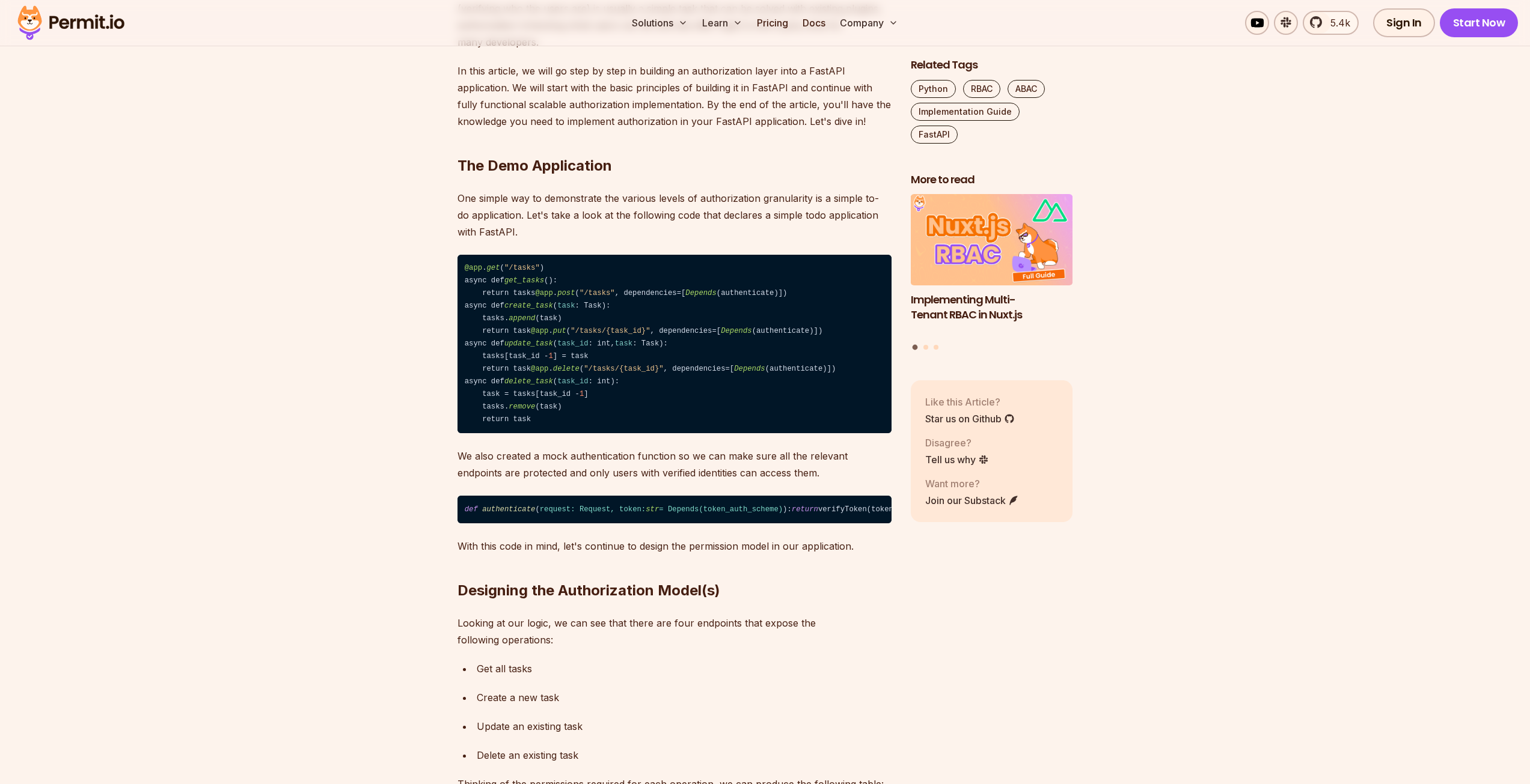
scroll to position [781, 0]
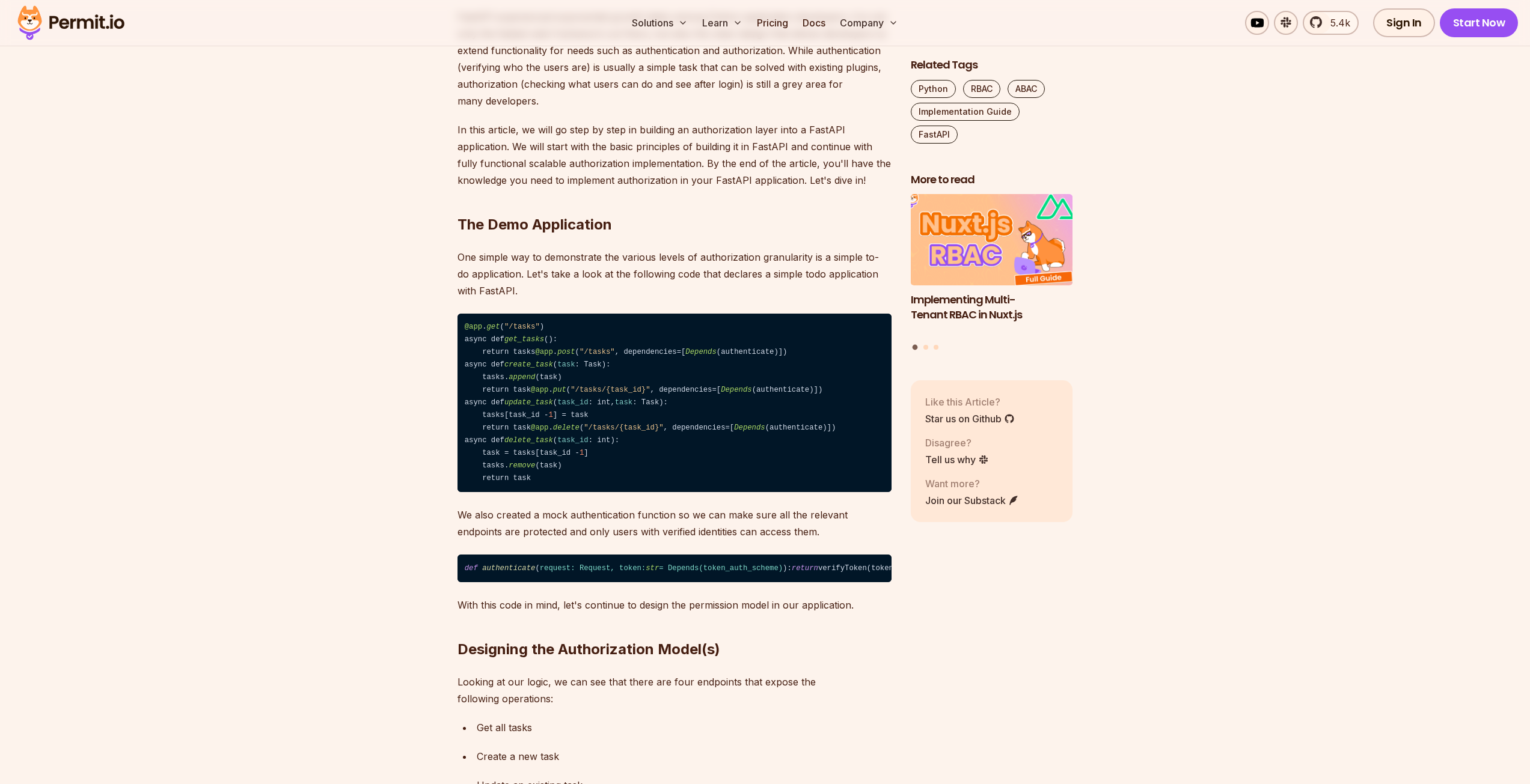
click at [1004, 293] on h3 "Implementing Multi-Tenant RBAC in Nuxt.js" at bounding box center [992, 307] width 162 height 30
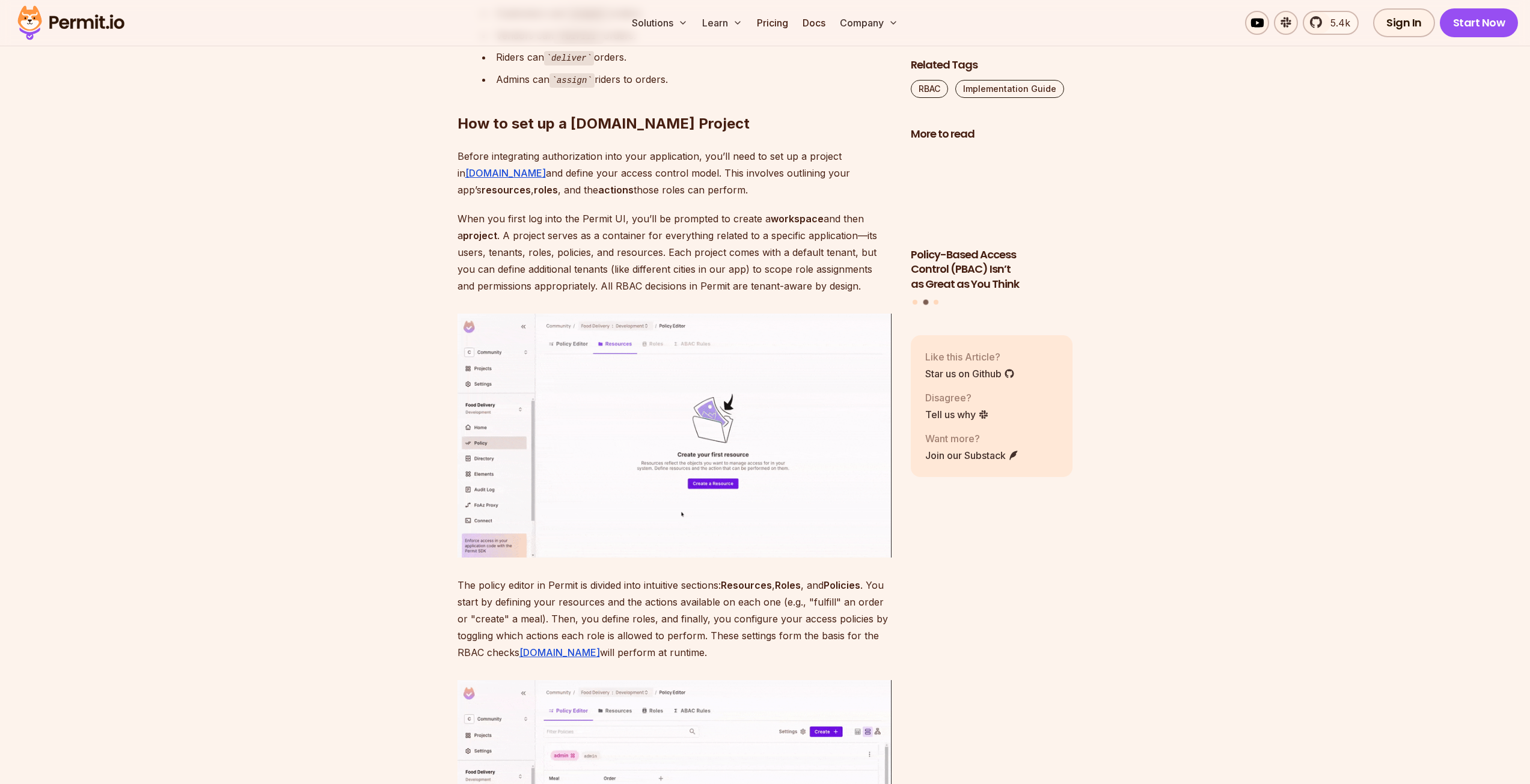
scroll to position [3785, 0]
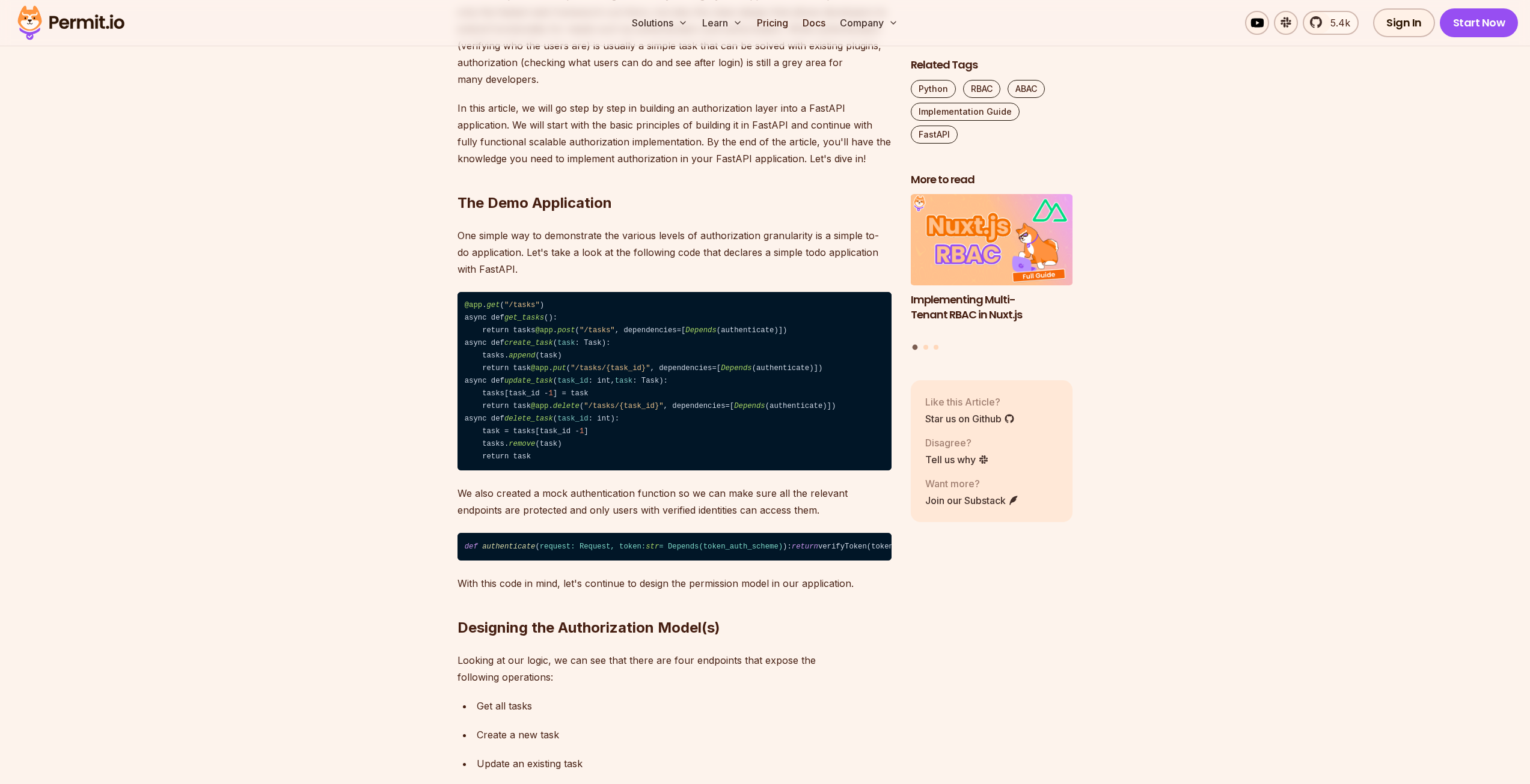
scroll to position [781, 0]
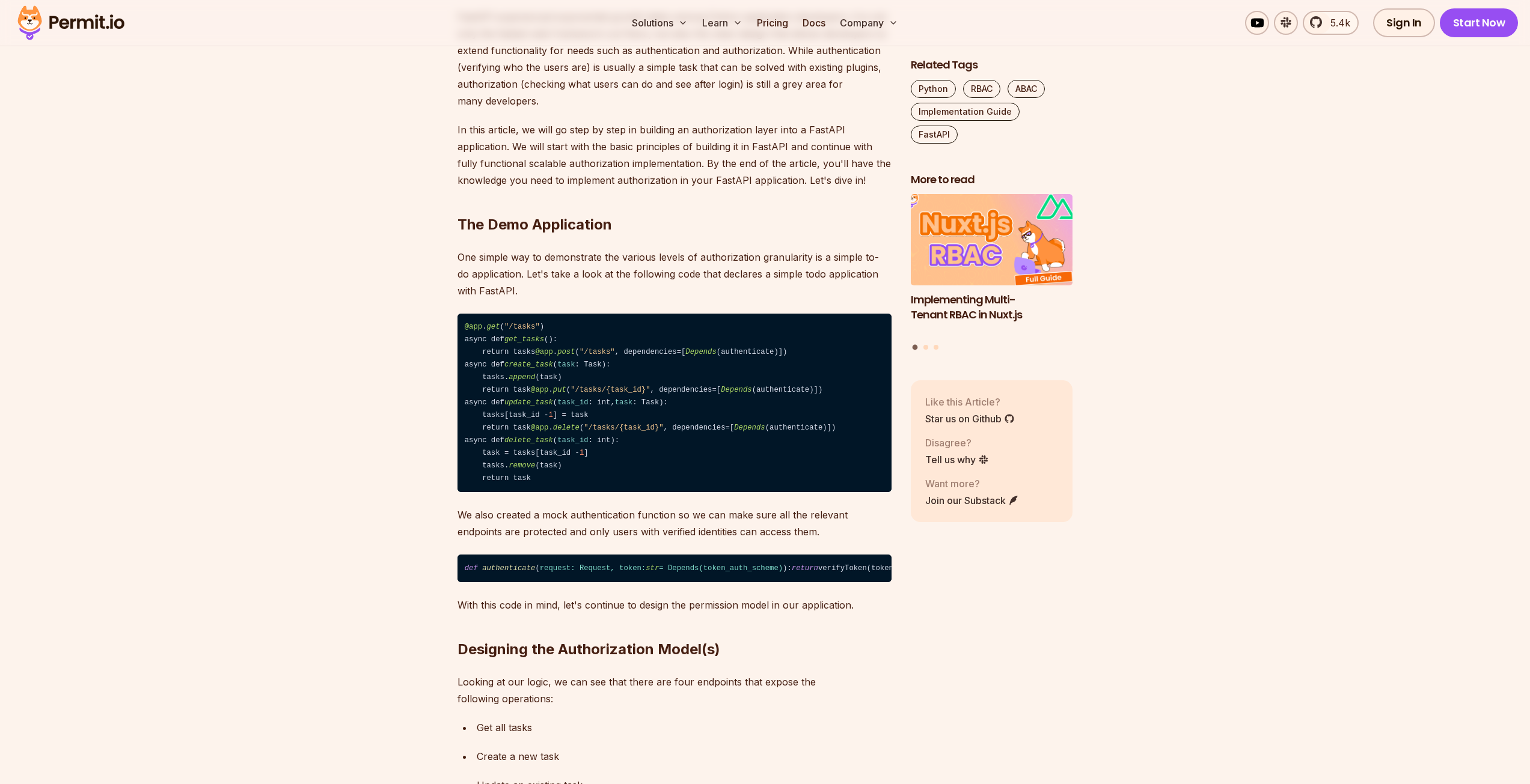
click at [1021, 267] on link "Implementing Multi-Tenant RBAC in Nuxt.js" at bounding box center [992, 266] width 162 height 143
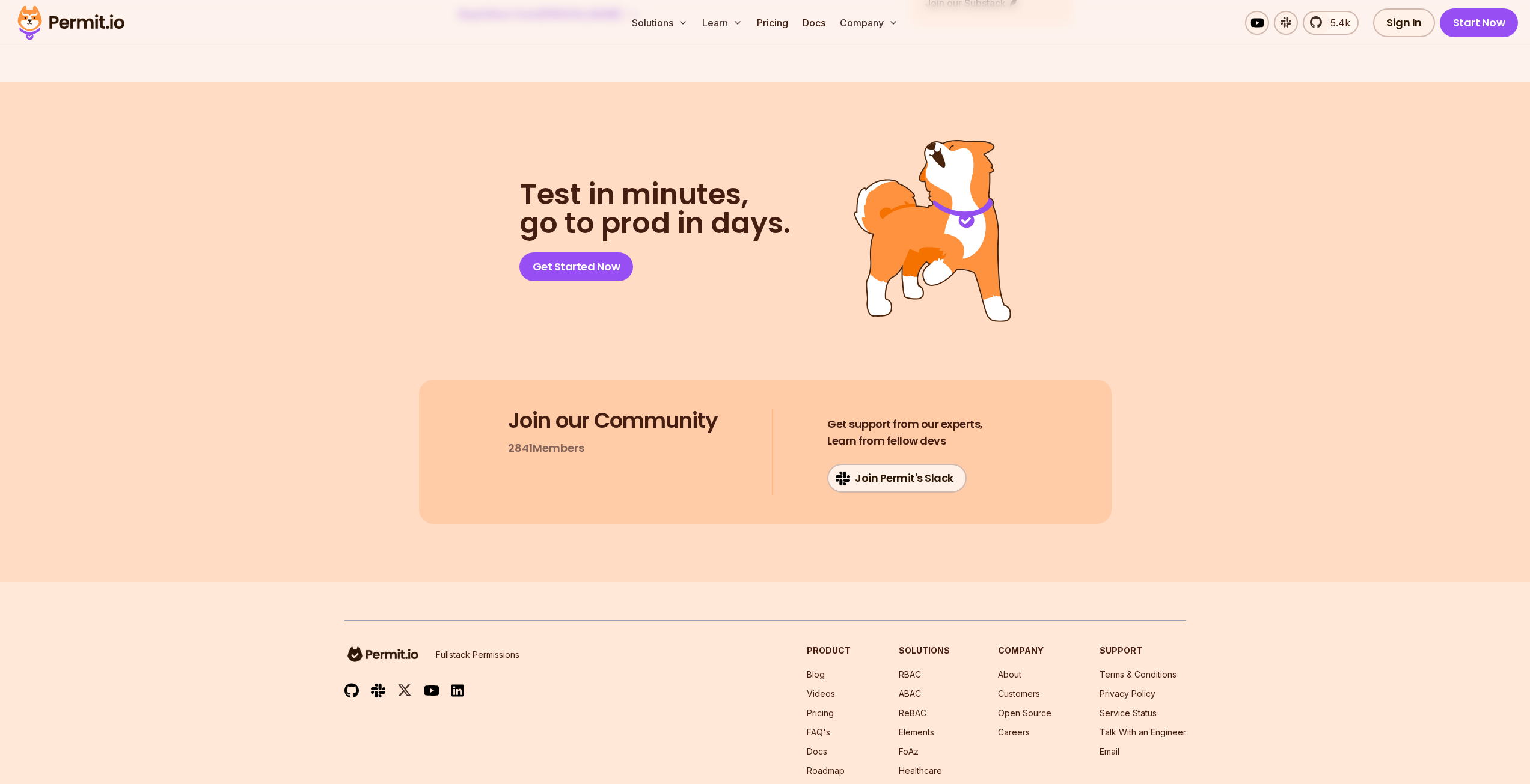
scroll to position [8171, 0]
